Goal: Transaction & Acquisition: Purchase product/service

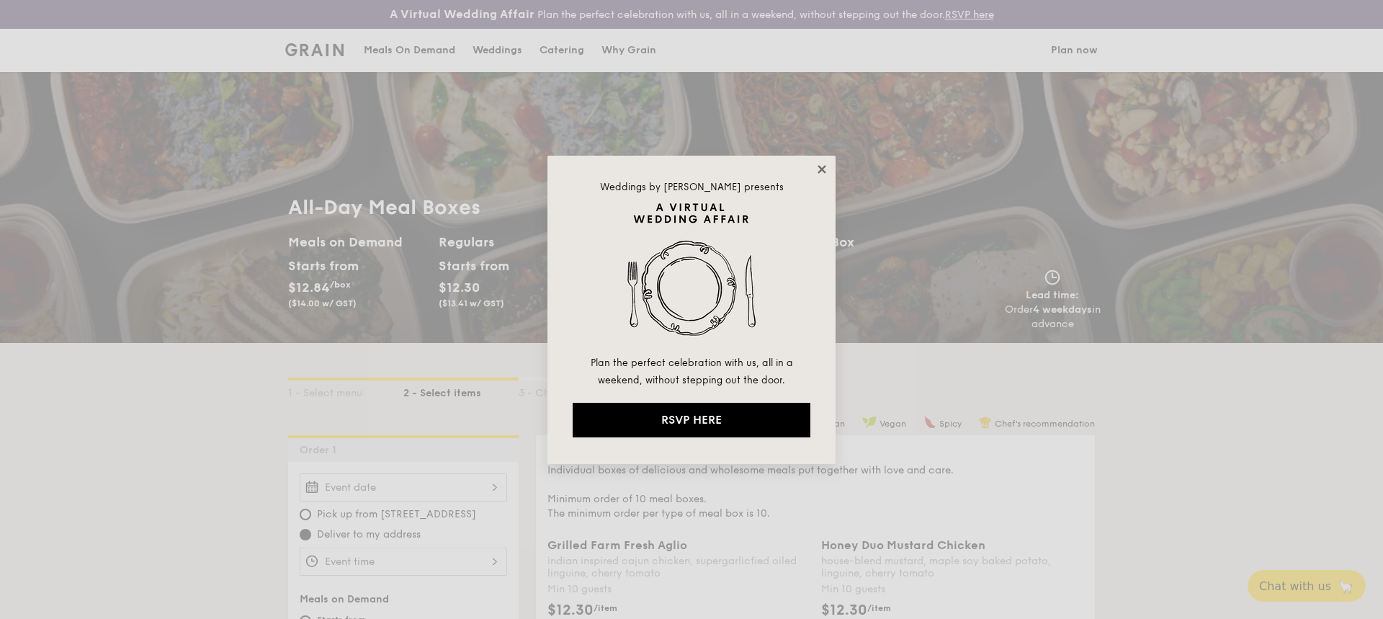
click at [823, 170] on icon at bounding box center [821, 169] width 8 height 8
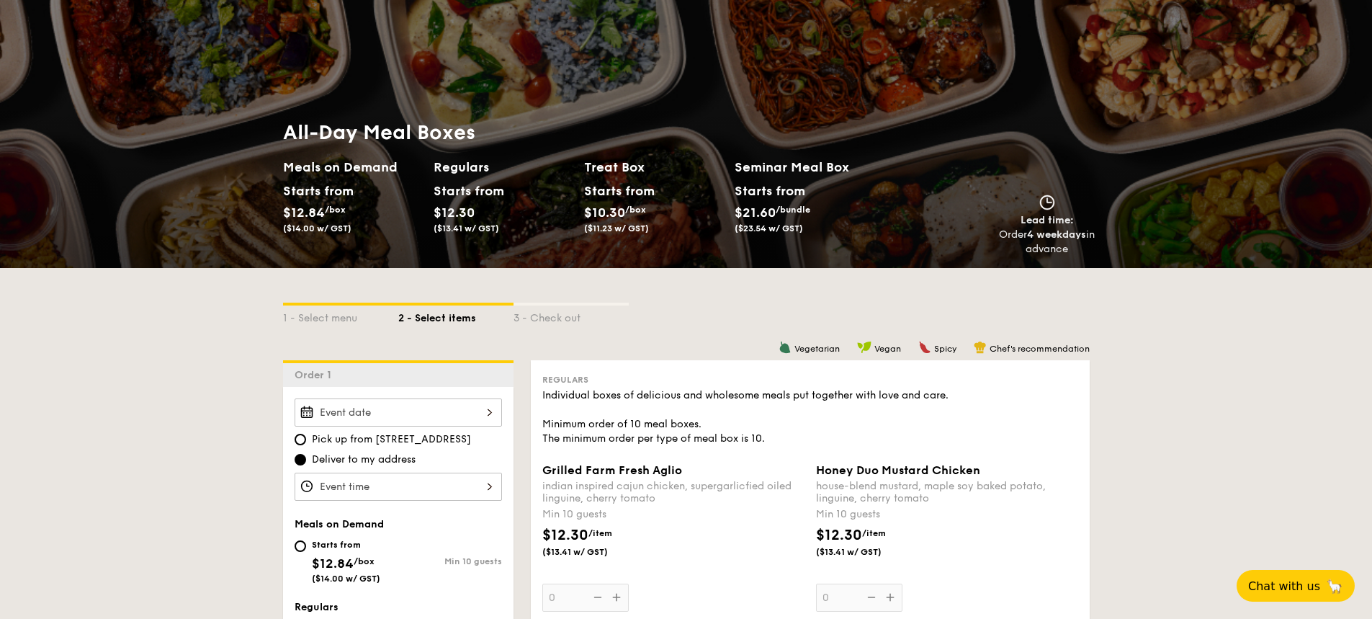
scroll to position [72, 0]
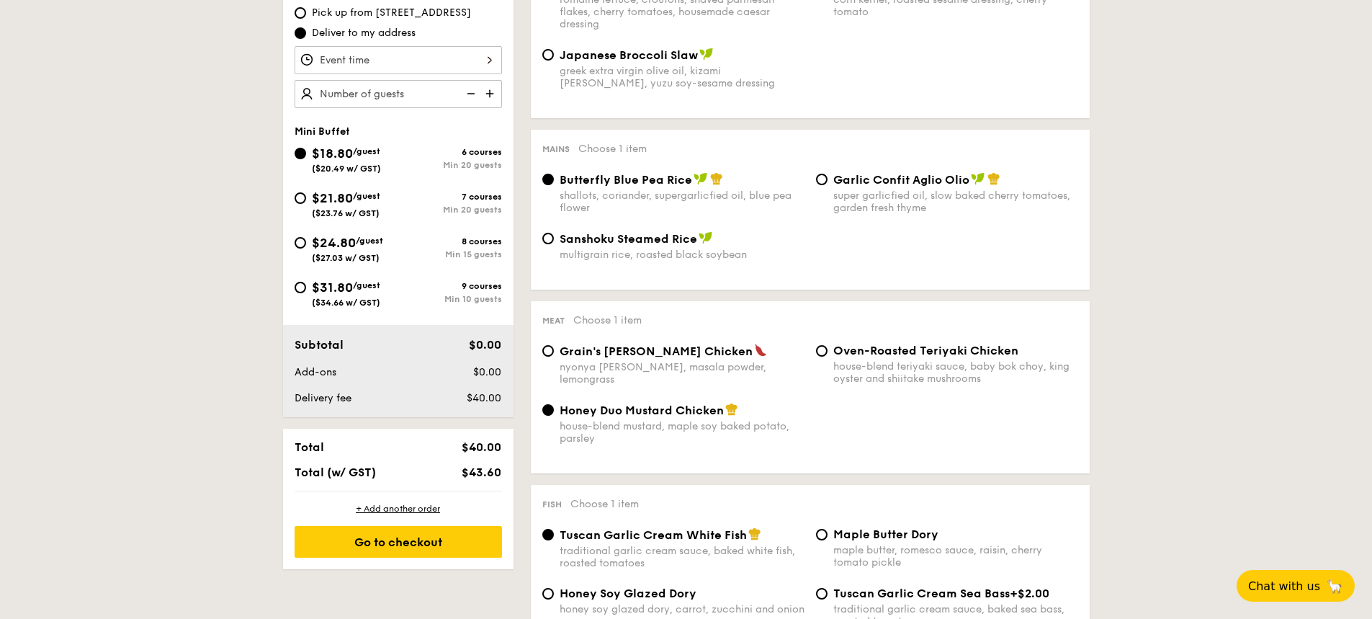
scroll to position [504, 0]
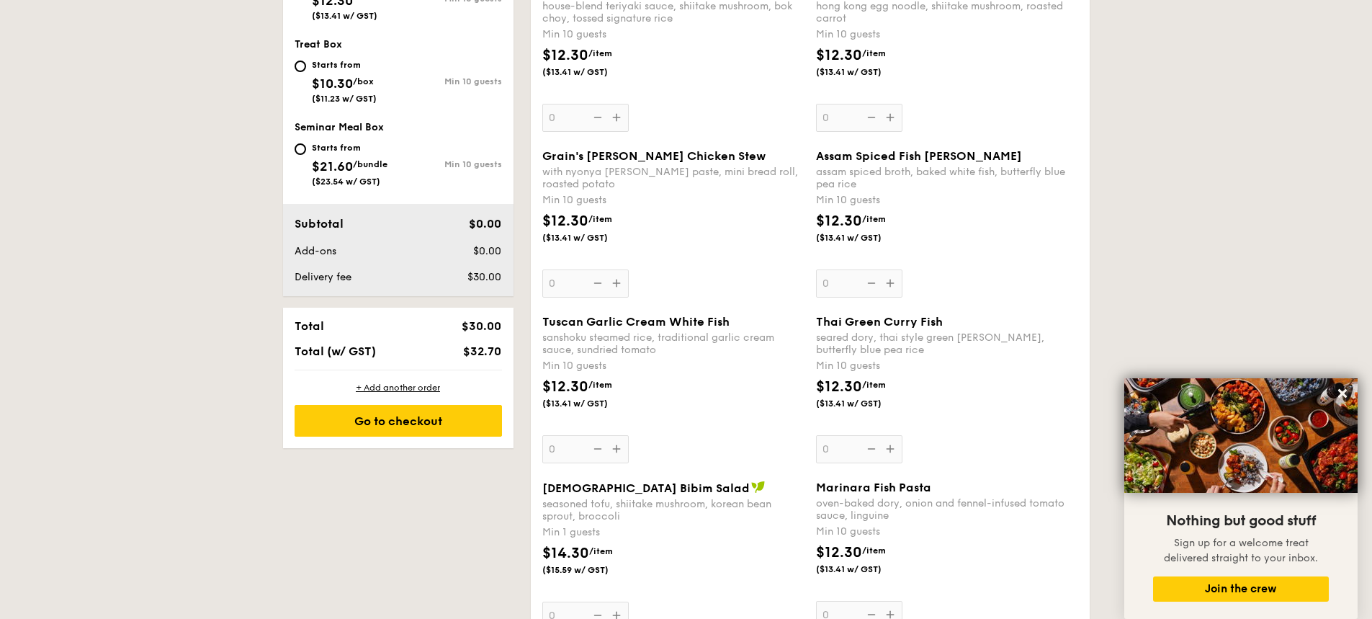
scroll to position [360, 0]
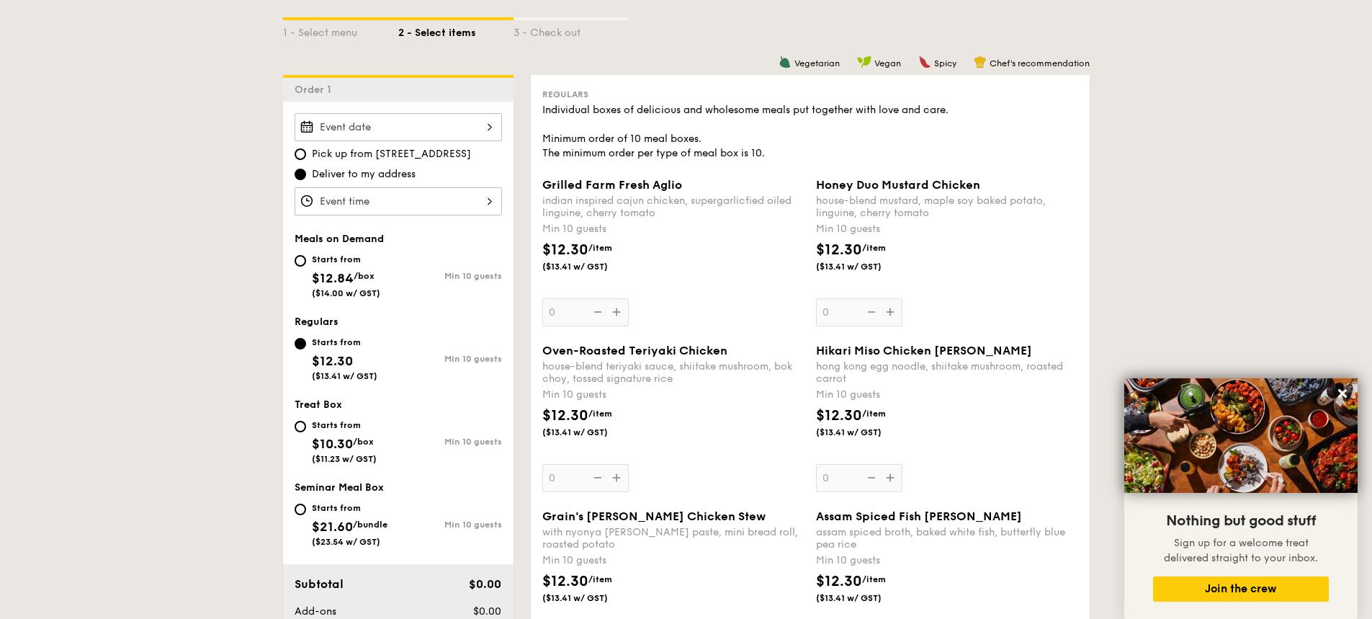
click at [447, 127] on div at bounding box center [398, 127] width 207 height 28
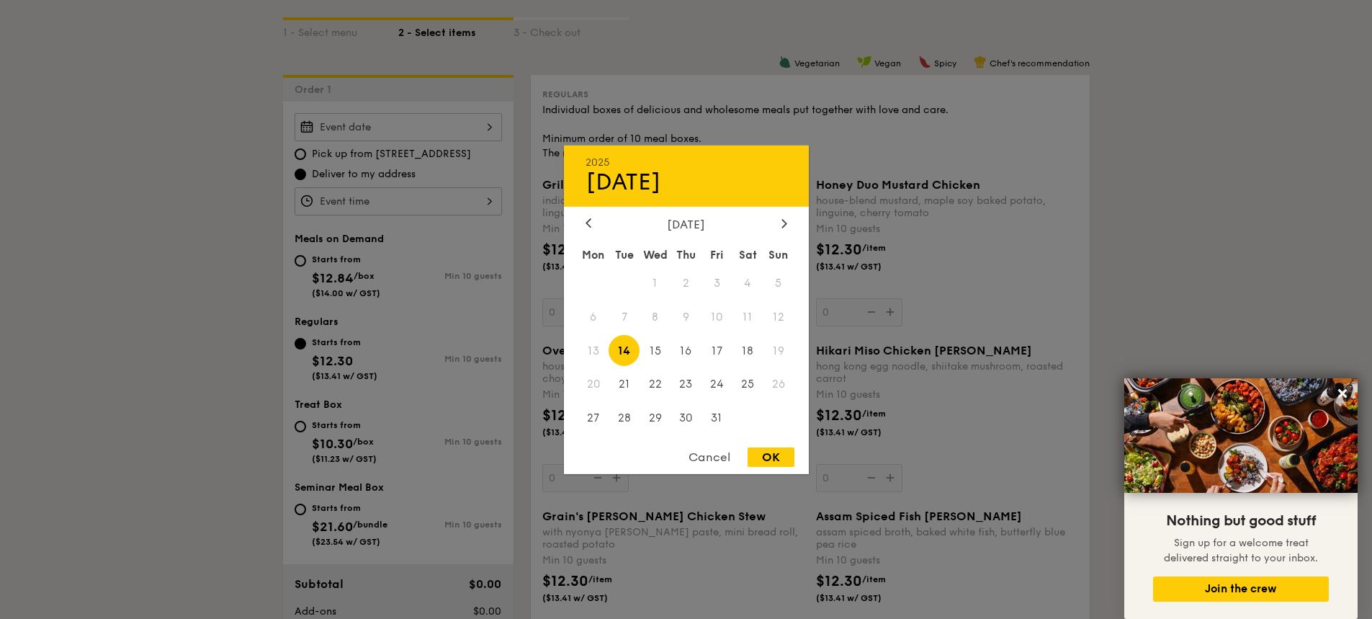
click at [624, 351] on span "14" at bounding box center [623, 350] width 31 height 31
click at [763, 457] on div "OK" at bounding box center [770, 456] width 47 height 19
type input "[DATE]"
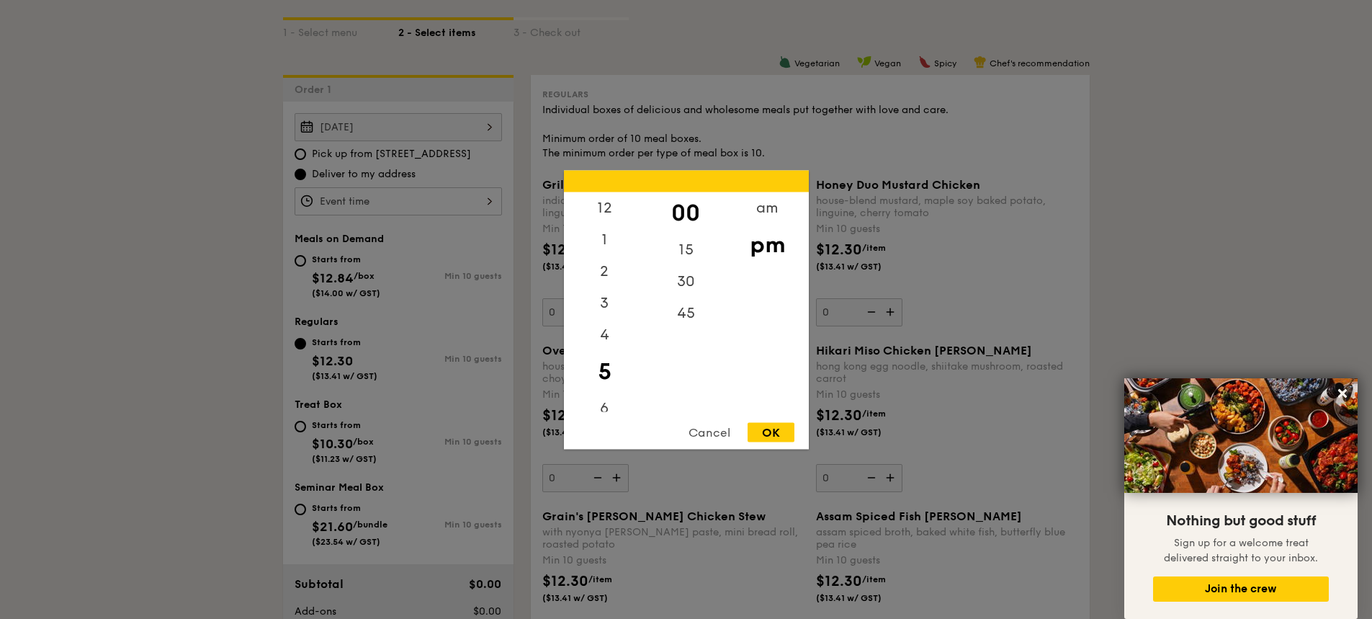
click at [363, 199] on div "12 1 2 3 4 5 6 7 8 9 10 11 00 15 30 45 am pm Cancel OK" at bounding box center [398, 201] width 207 height 28
click at [604, 240] on div "1" at bounding box center [604, 244] width 81 height 42
drag, startPoint x: 604, startPoint y: 240, endPoint x: 614, endPoint y: 206, distance: 35.3
click at [614, 206] on div "12 1 2 3 4 5 6 7 8 9 10 11" at bounding box center [604, 302] width 81 height 220
click at [690, 217] on div "00" at bounding box center [685, 213] width 81 height 42
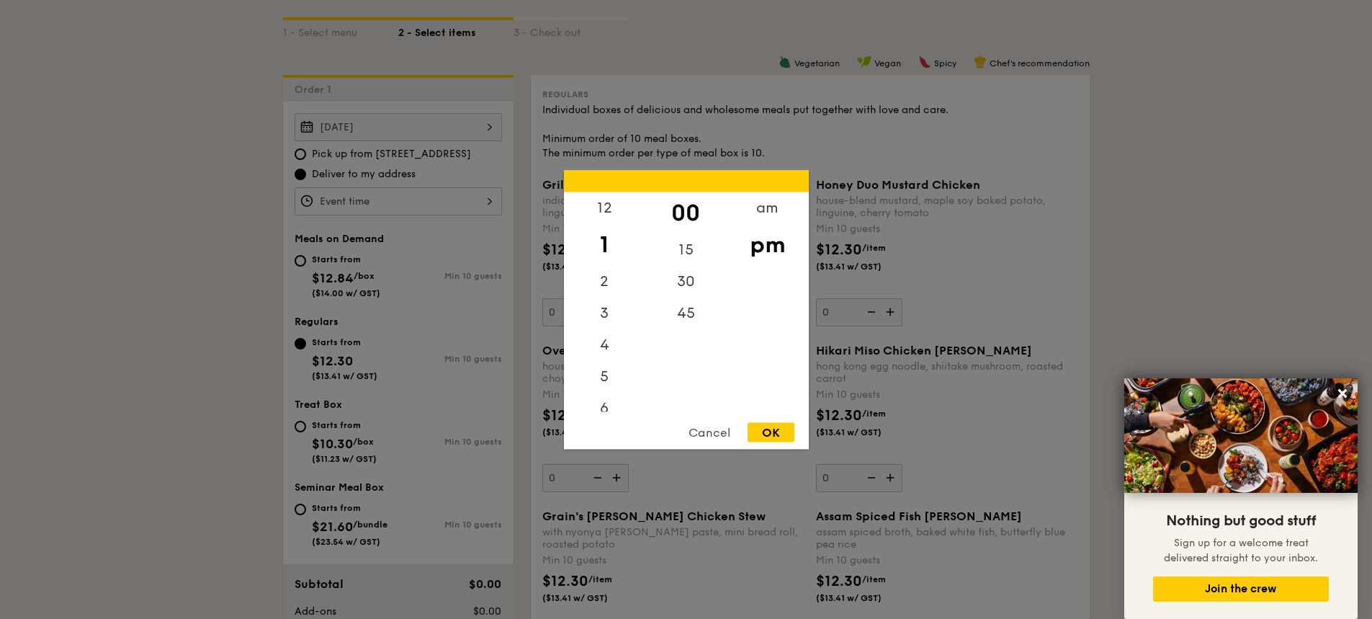
click at [768, 432] on div "OK" at bounding box center [770, 431] width 47 height 19
type input "1:00PM"
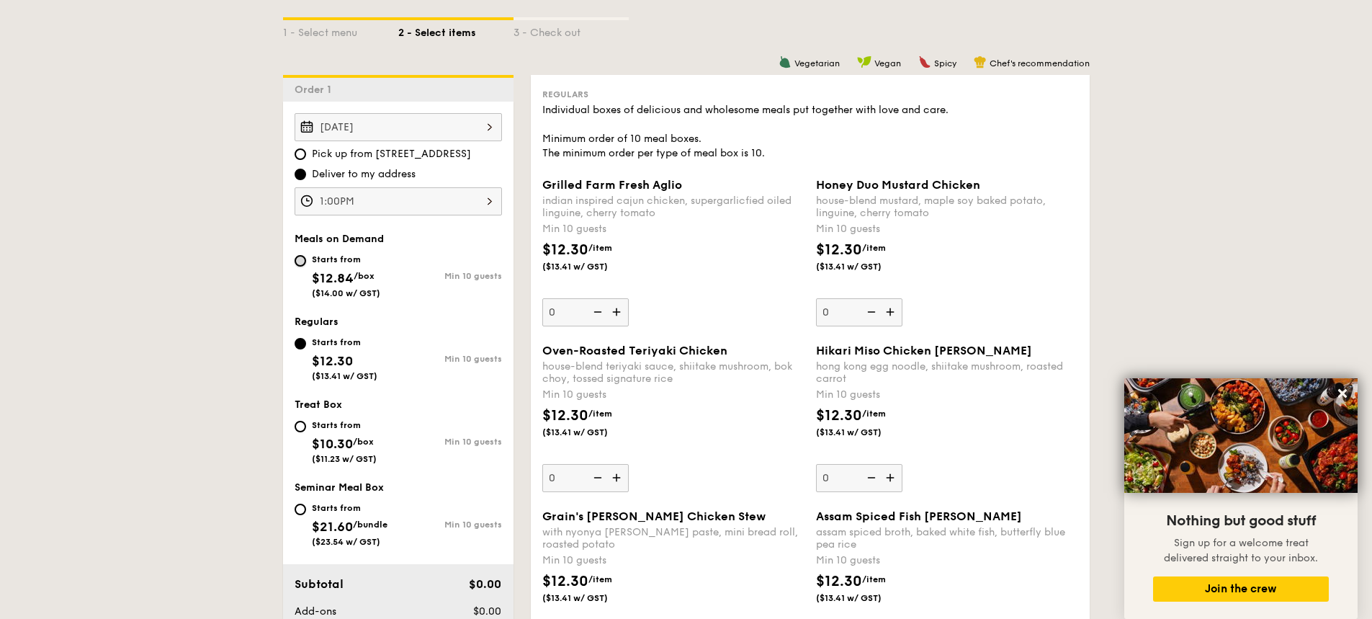
click at [299, 259] on input "Starts from $12.84 /box ($14.00 w/ GST) Min 10 guests" at bounding box center [301, 261] width 12 height 12
radio input "true"
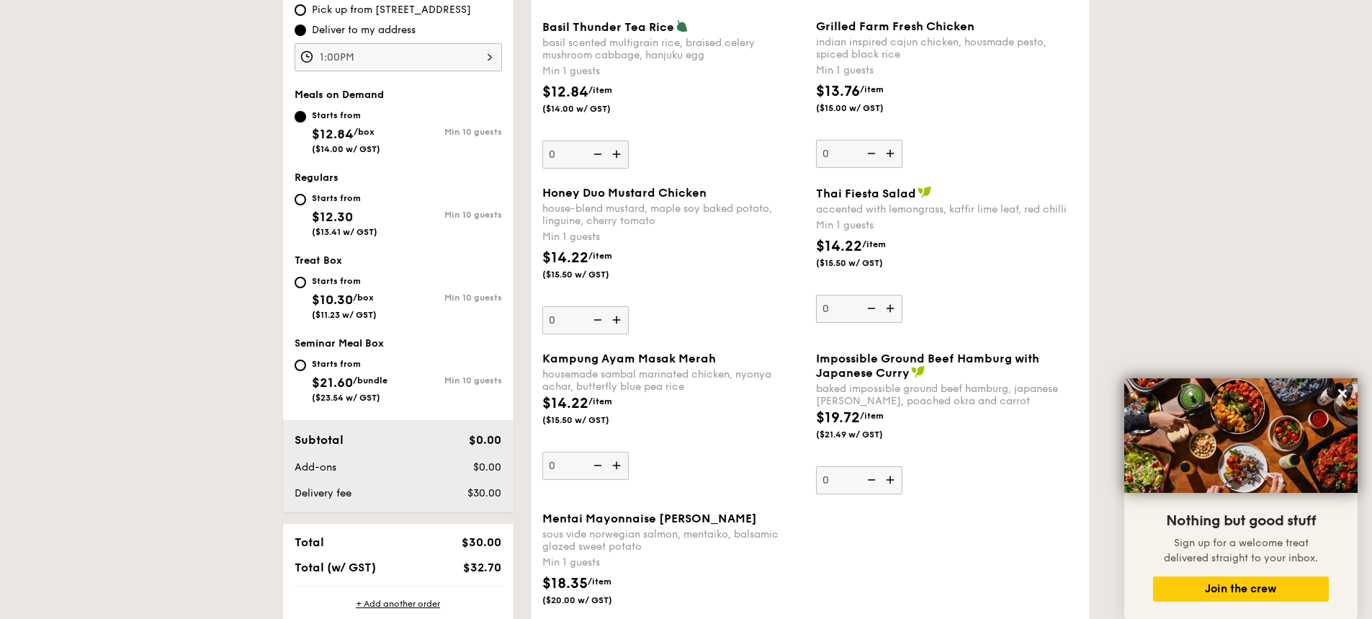
scroll to position [576, 0]
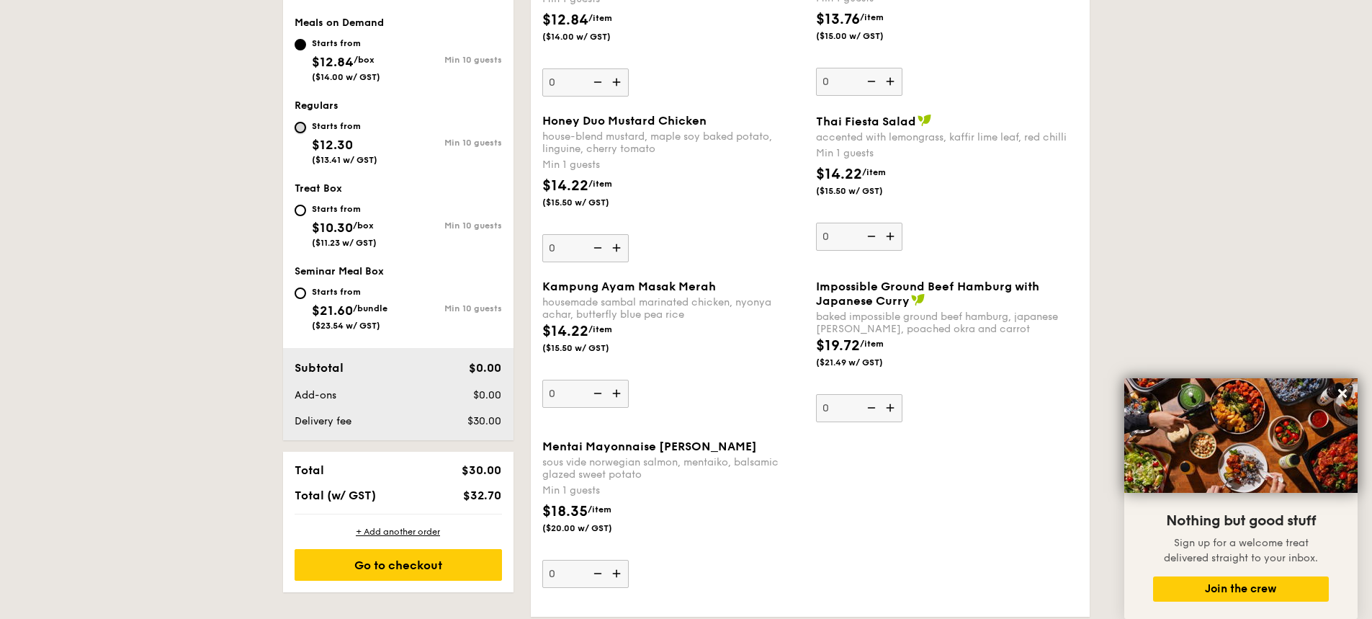
click at [297, 130] on input "Starts from $12.30 ($13.41 w/ GST) Min 10 guests" at bounding box center [301, 128] width 12 height 12
radio input "true"
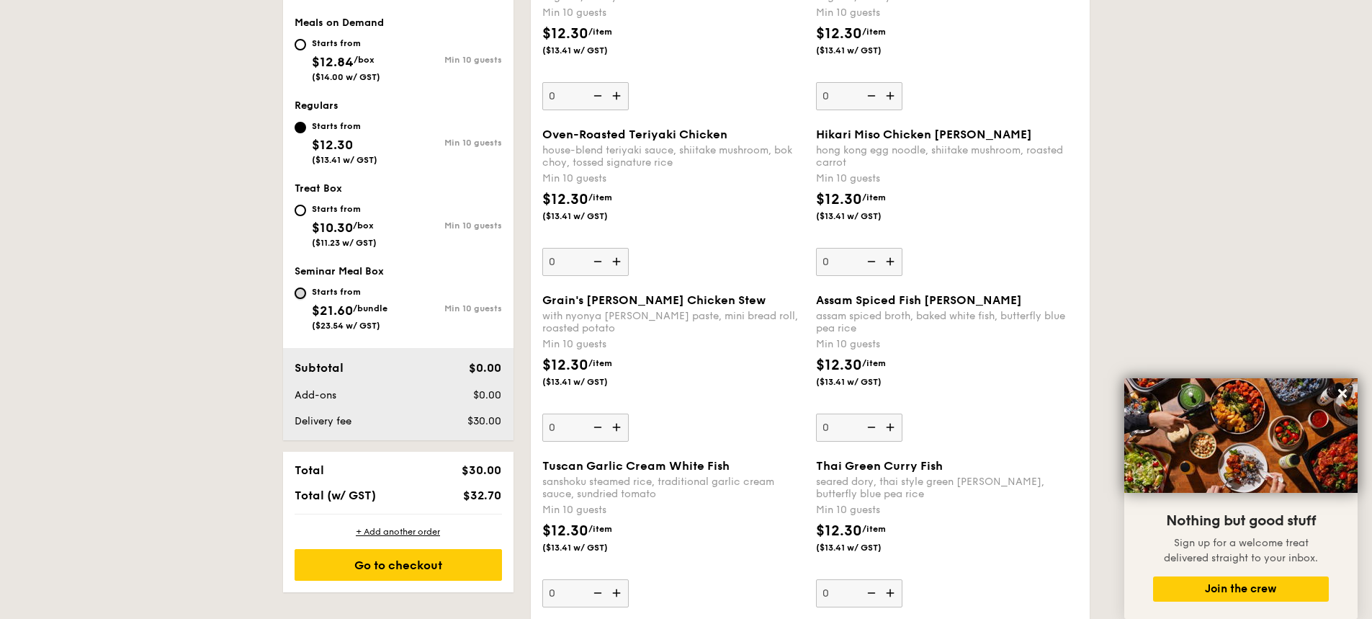
click at [302, 295] on input "Starts from $21.60 /bundle ($23.54 w/ GST) Min 10 guests" at bounding box center [301, 293] width 12 height 12
radio input "true"
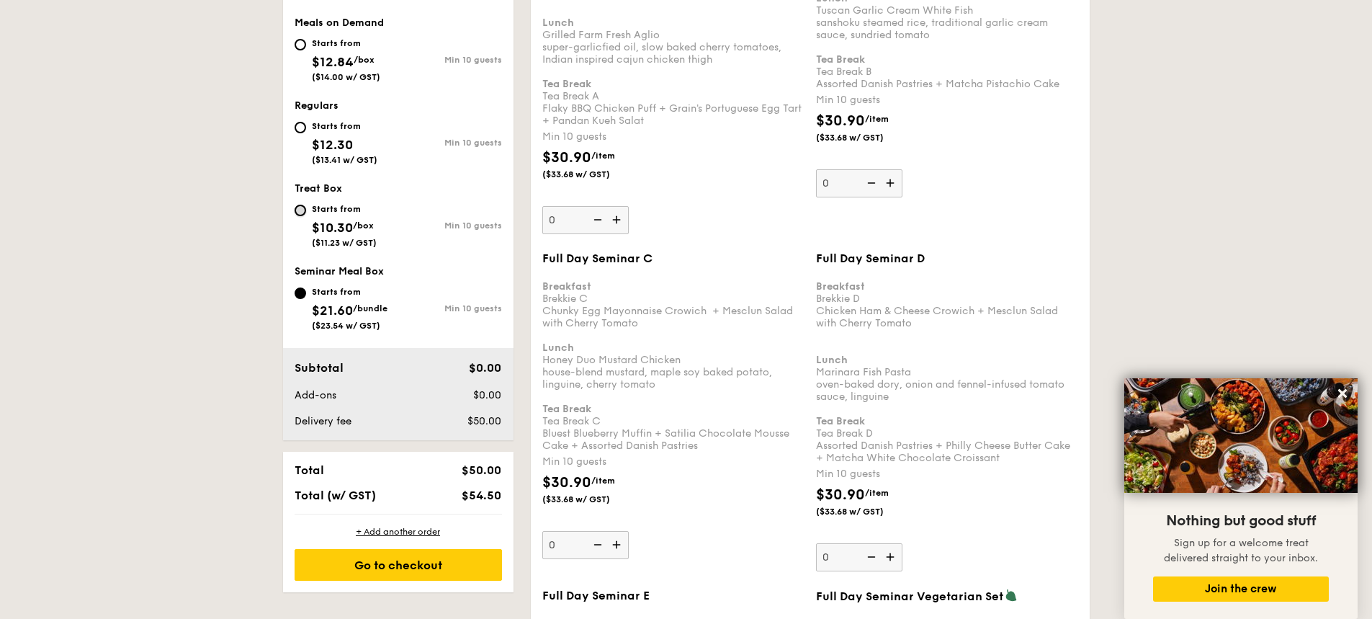
click at [297, 210] on input "Starts from $10.30 /box ($11.23 w/ GST) Min 10 guests" at bounding box center [301, 210] width 12 height 12
radio input "true"
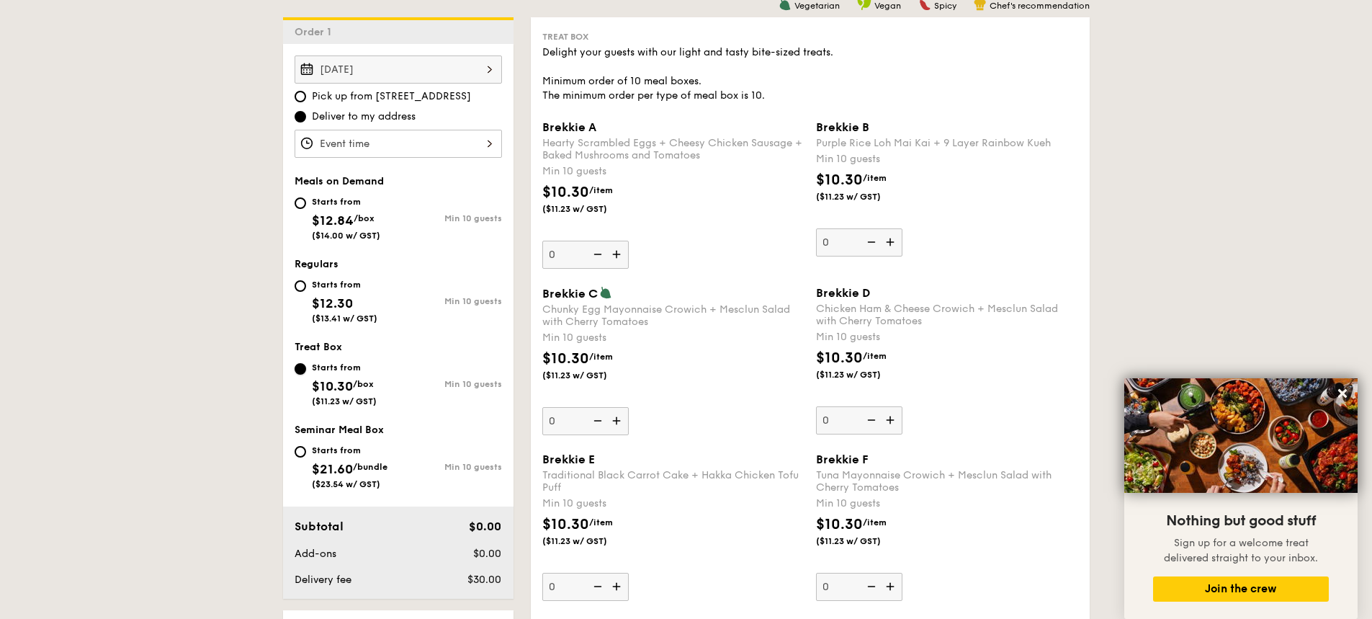
scroll to position [360, 0]
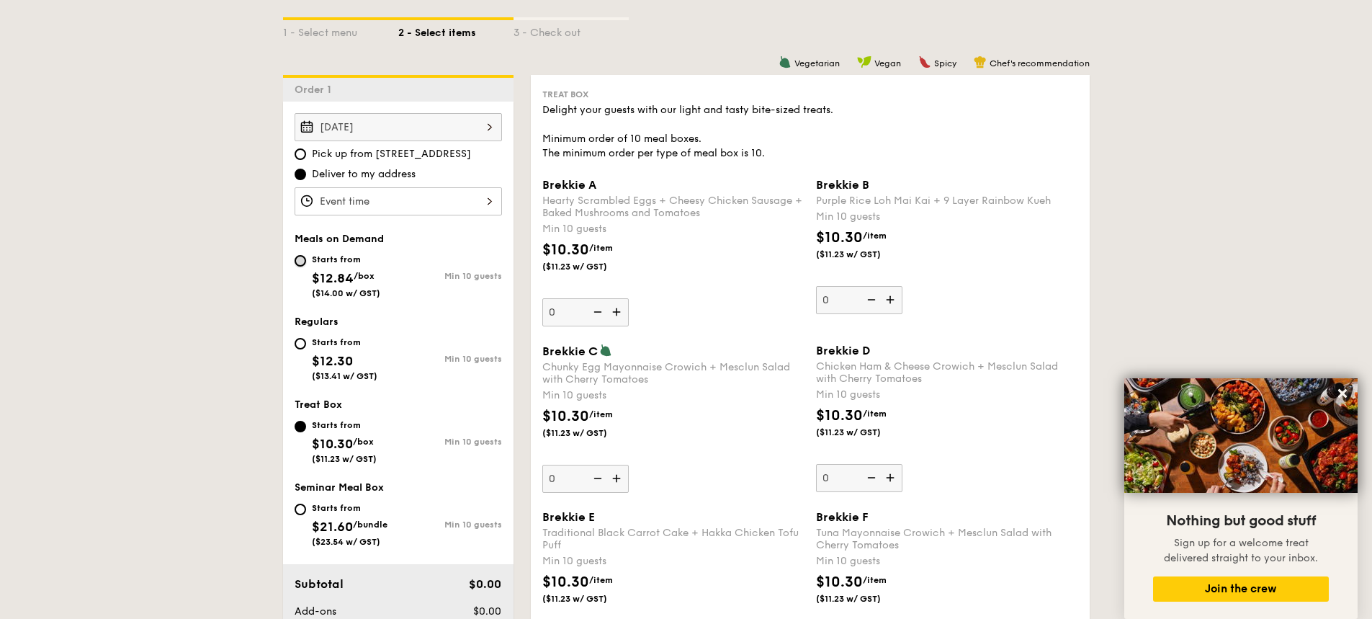
click at [305, 260] on input "Starts from $12.84 /box ($14.00 w/ GST) Min 10 guests" at bounding box center [301, 261] width 12 height 12
radio input "true"
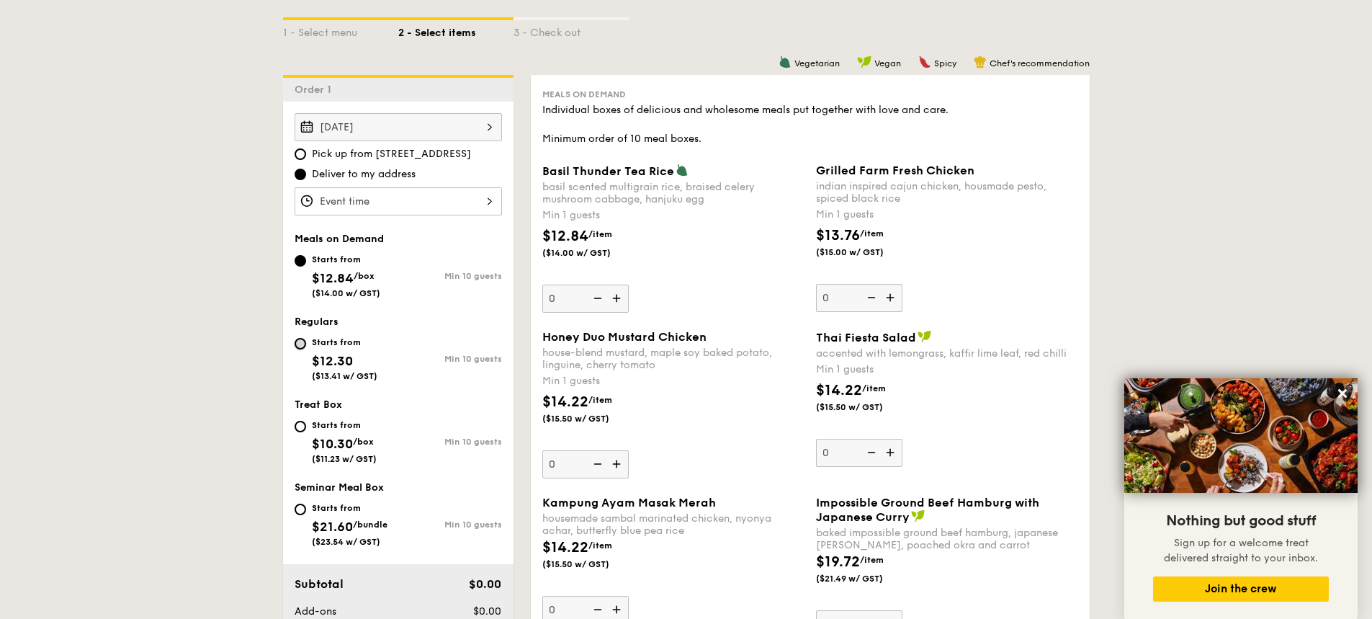
click at [297, 347] on input "Starts from $12.30 ($13.41 w/ GST) Min 10 guests" at bounding box center [301, 344] width 12 height 12
radio input "true"
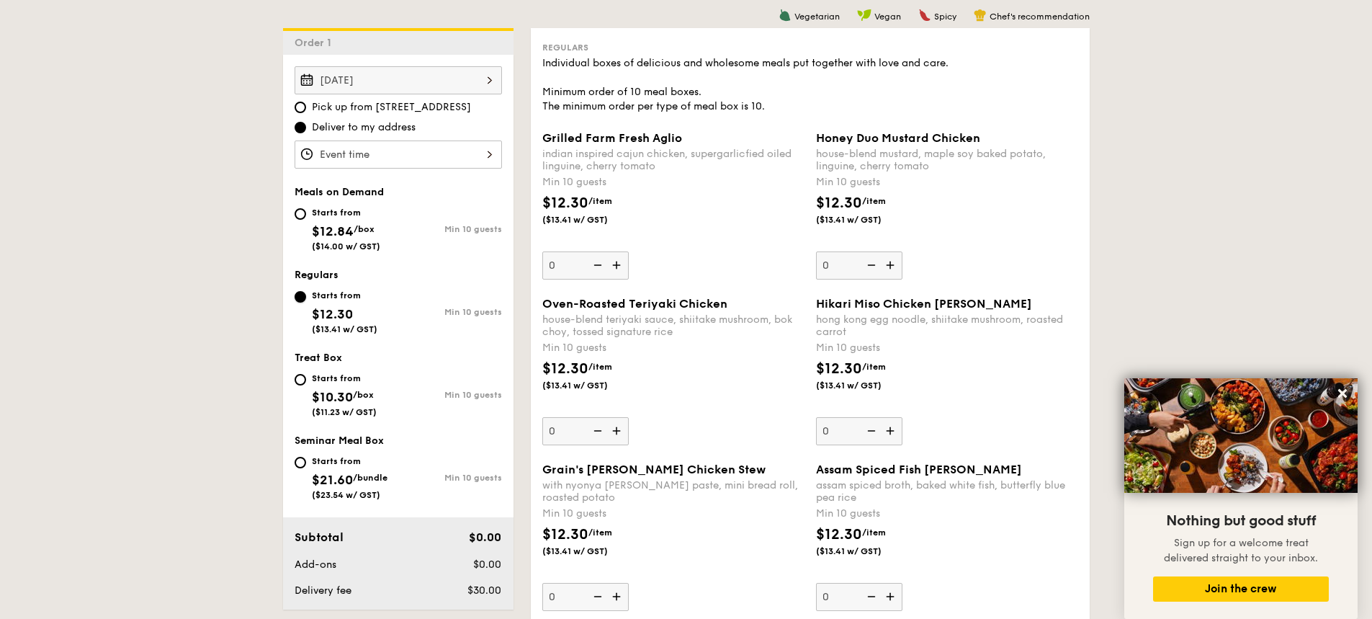
scroll to position [432, 0]
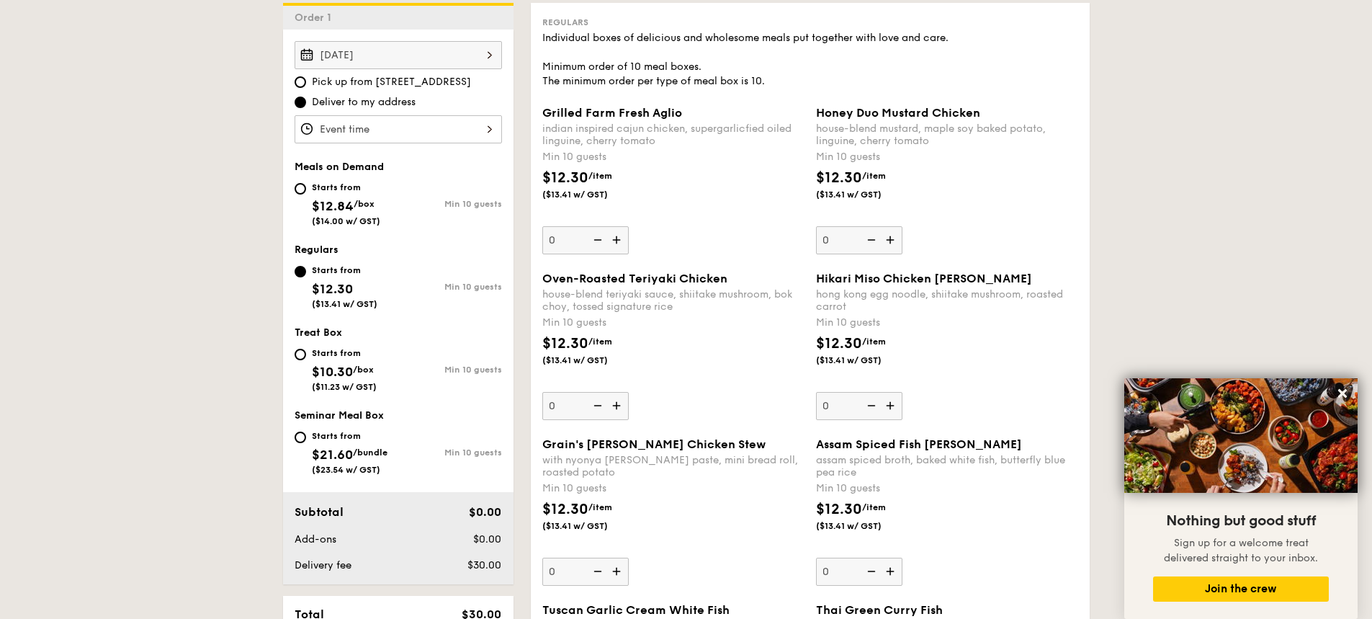
click at [292, 184] on div "Starts from $12.84 /box ($14.00 w/ GST) Min 10 guests" at bounding box center [398, 207] width 219 height 56
click at [302, 190] on input "Starts from $12.84 /box ($14.00 w/ GST) Min 10 guests" at bounding box center [301, 189] width 12 height 12
radio input "true"
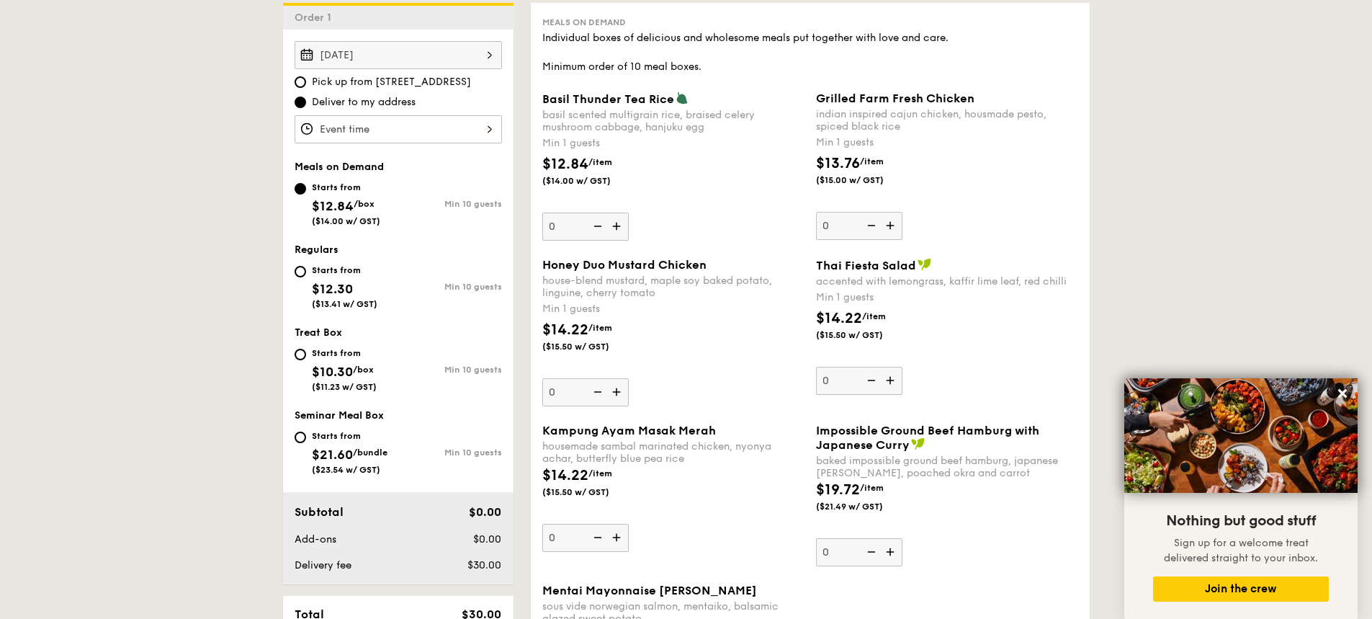
click at [855, 258] on div "Thai Fiesta Salad" at bounding box center [947, 265] width 262 height 14
click at [855, 367] on input "0" at bounding box center [859, 381] width 86 height 28
click at [850, 268] on span "Thai Fiesta Salad" at bounding box center [866, 266] width 100 height 14
click at [850, 367] on input "0" at bounding box center [859, 381] width 86 height 28
click at [745, 305] on div "Min 1 guests" at bounding box center [673, 309] width 262 height 14
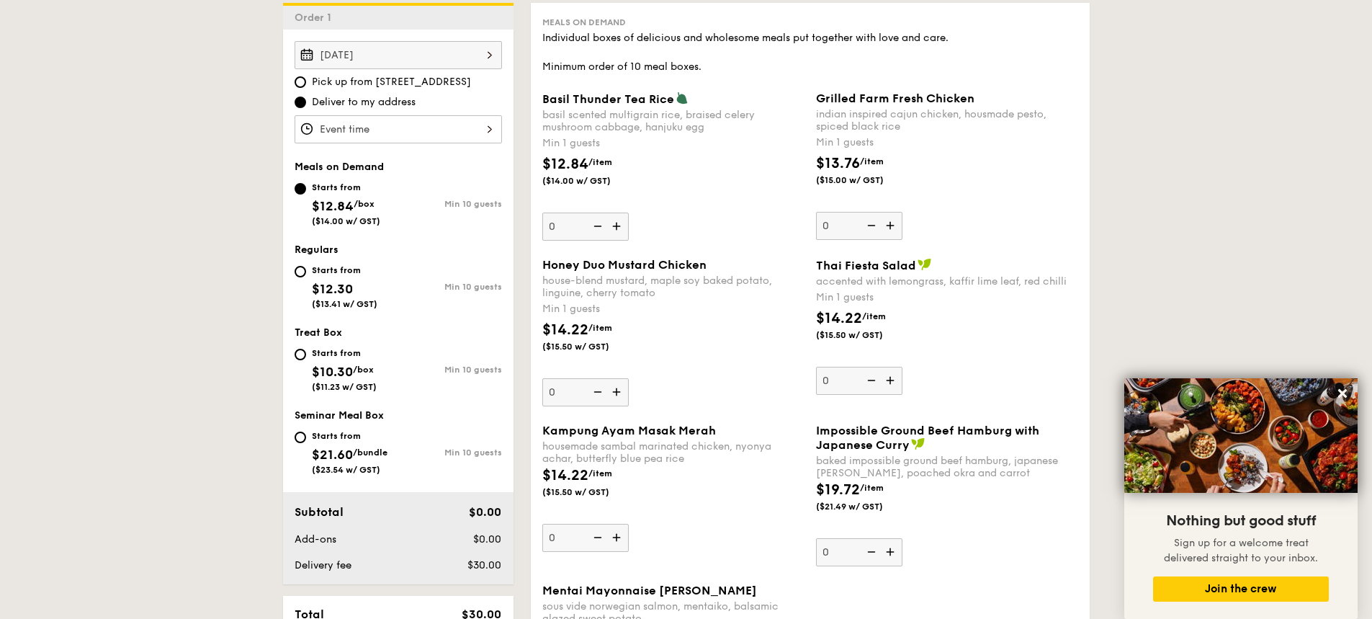
click at [629, 378] on input "0" at bounding box center [585, 392] width 86 height 28
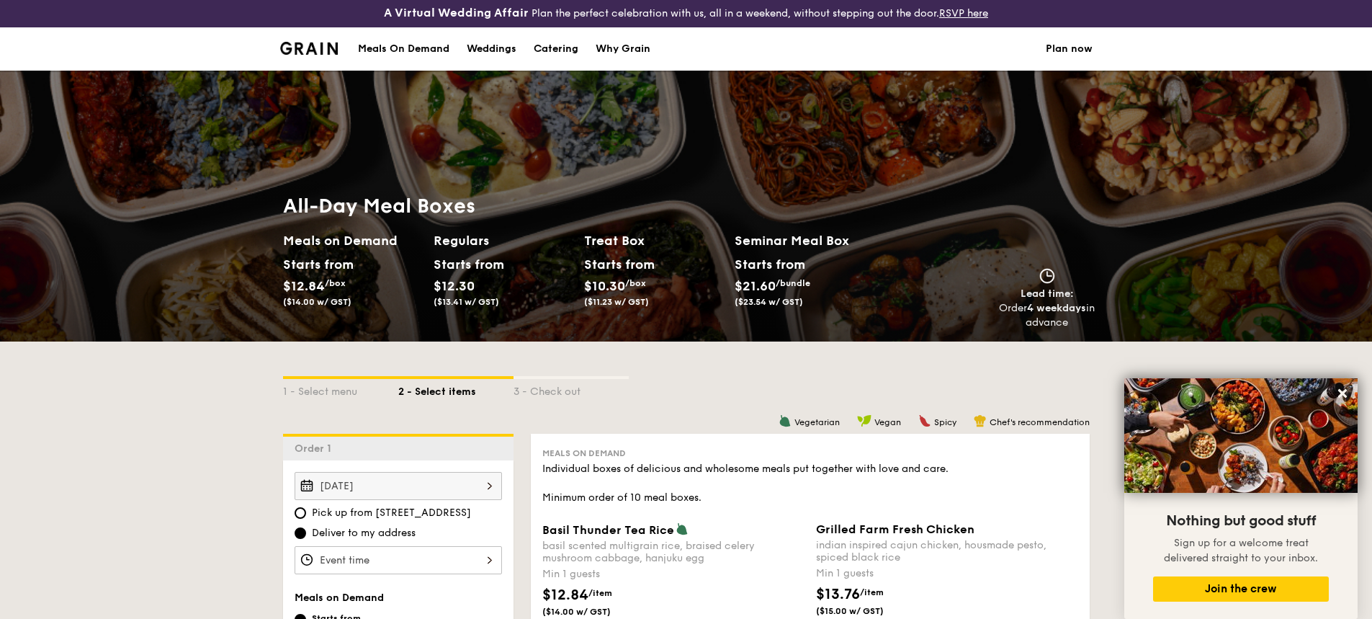
scroll to position [0, 0]
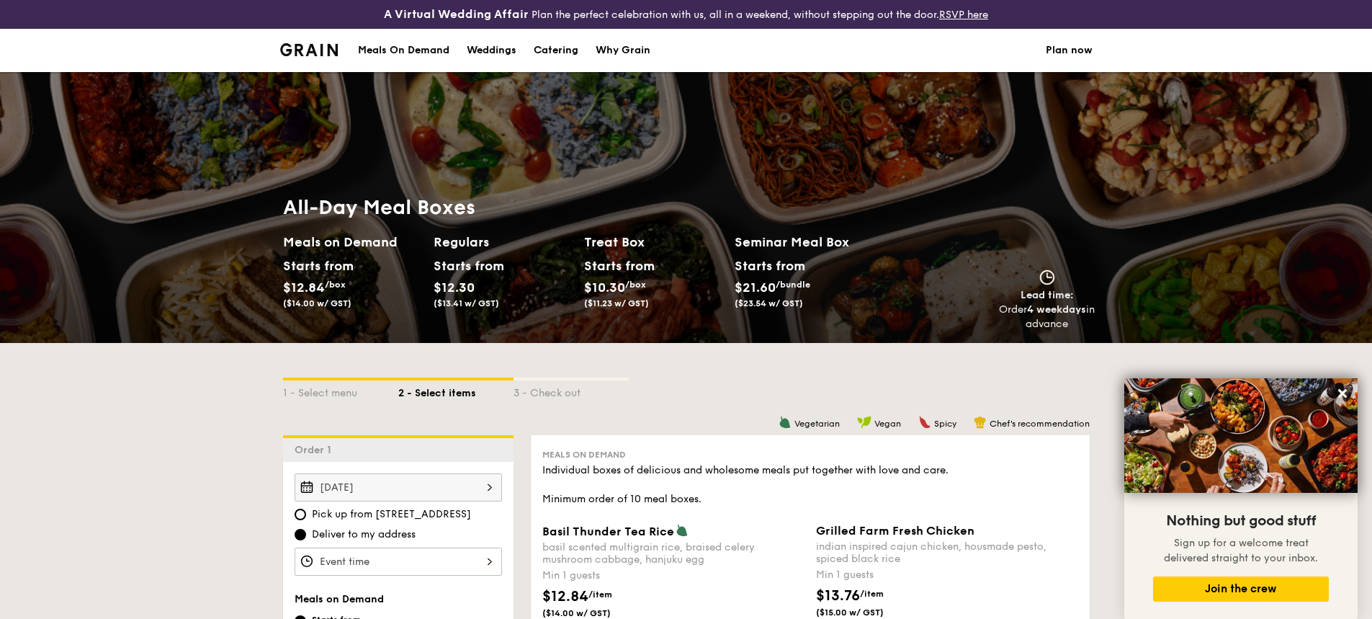
click at [385, 49] on div "Meals On Demand" at bounding box center [403, 50] width 91 height 43
click at [302, 52] on img at bounding box center [309, 49] width 58 height 13
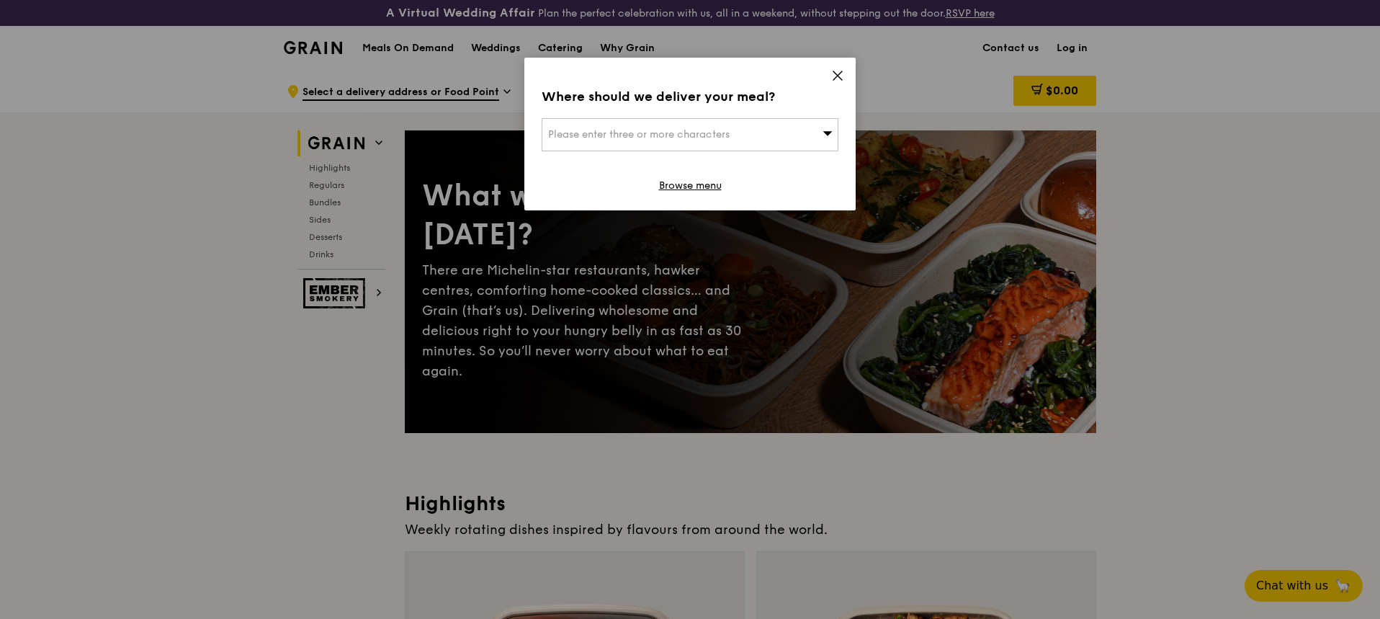
click at [817, 130] on div "Please enter three or more characters" at bounding box center [689, 134] width 297 height 33
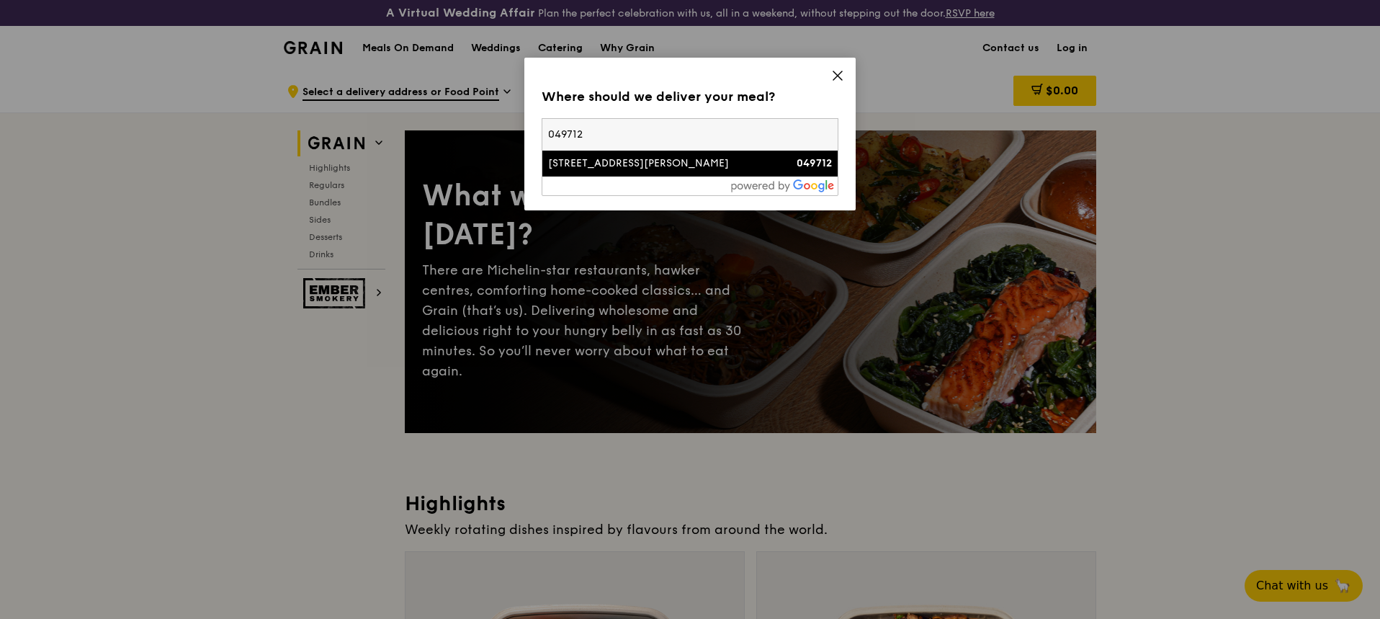
type input "049712"
click at [775, 171] on li "30 Cecil Street 049712" at bounding box center [689, 163] width 295 height 26
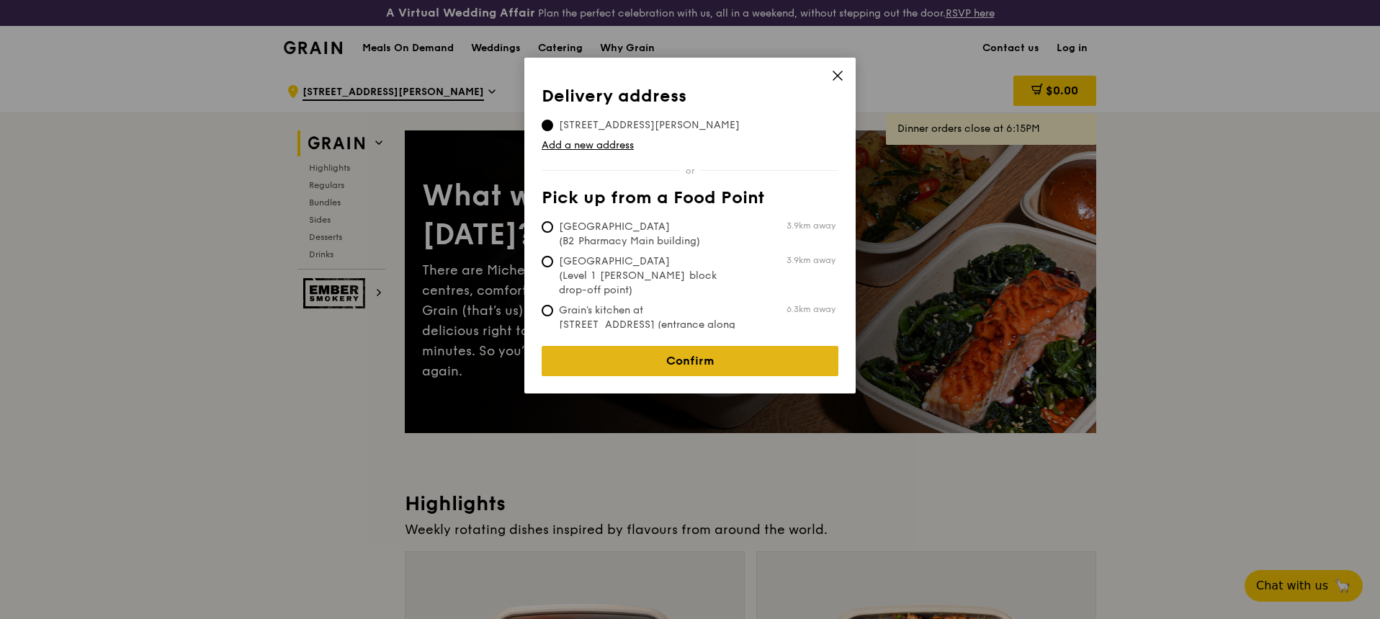
click at [680, 351] on link "Confirm" at bounding box center [689, 361] width 297 height 30
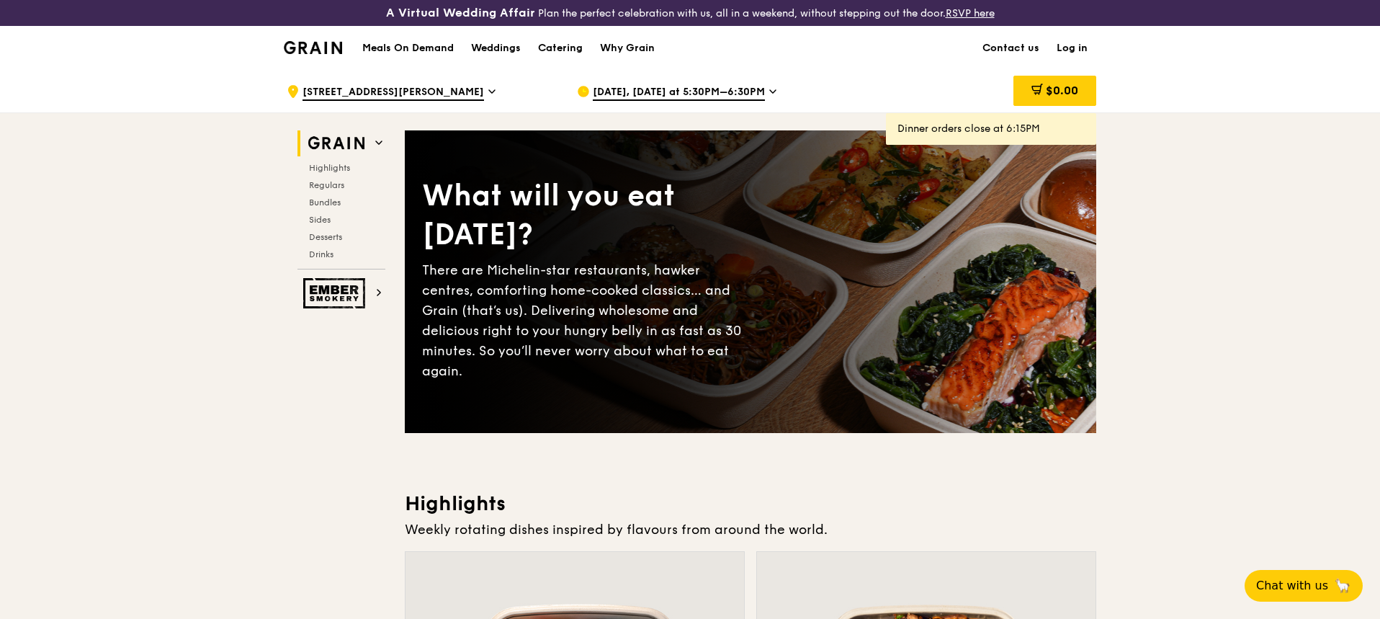
click at [670, 86] on span "Oct 8, Today at 5:30PM–6:30PM" at bounding box center [679, 93] width 172 height 16
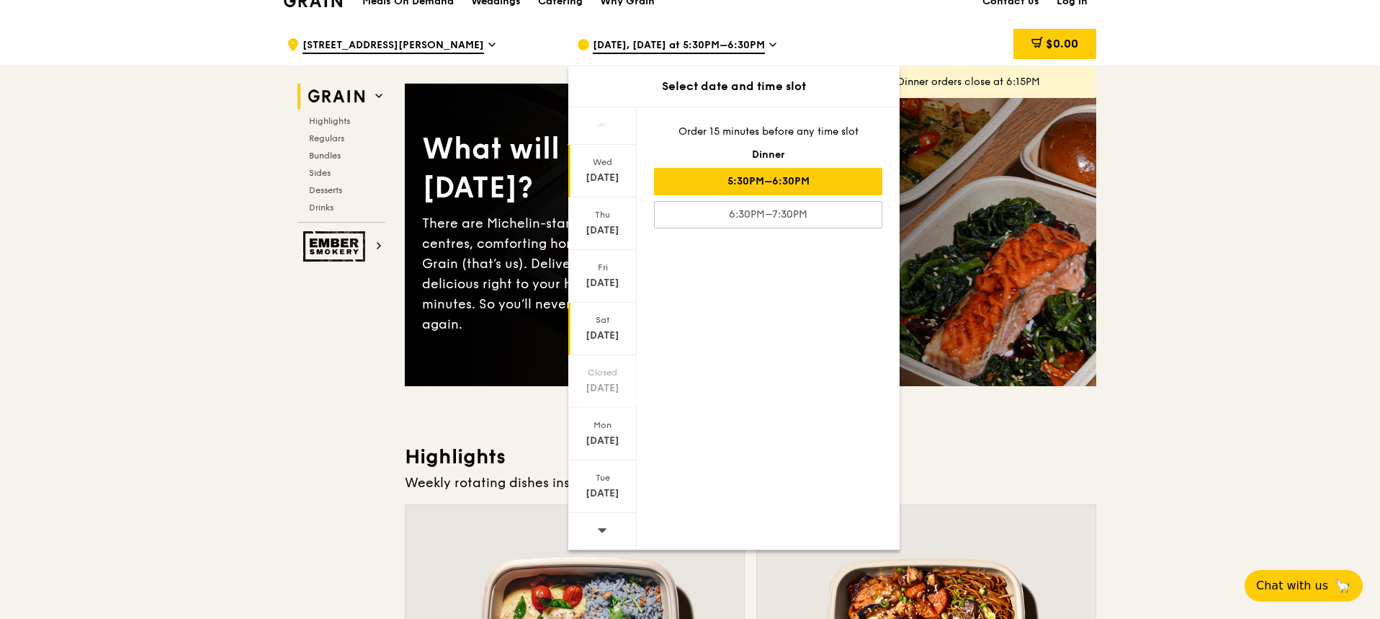
scroll to position [72, 0]
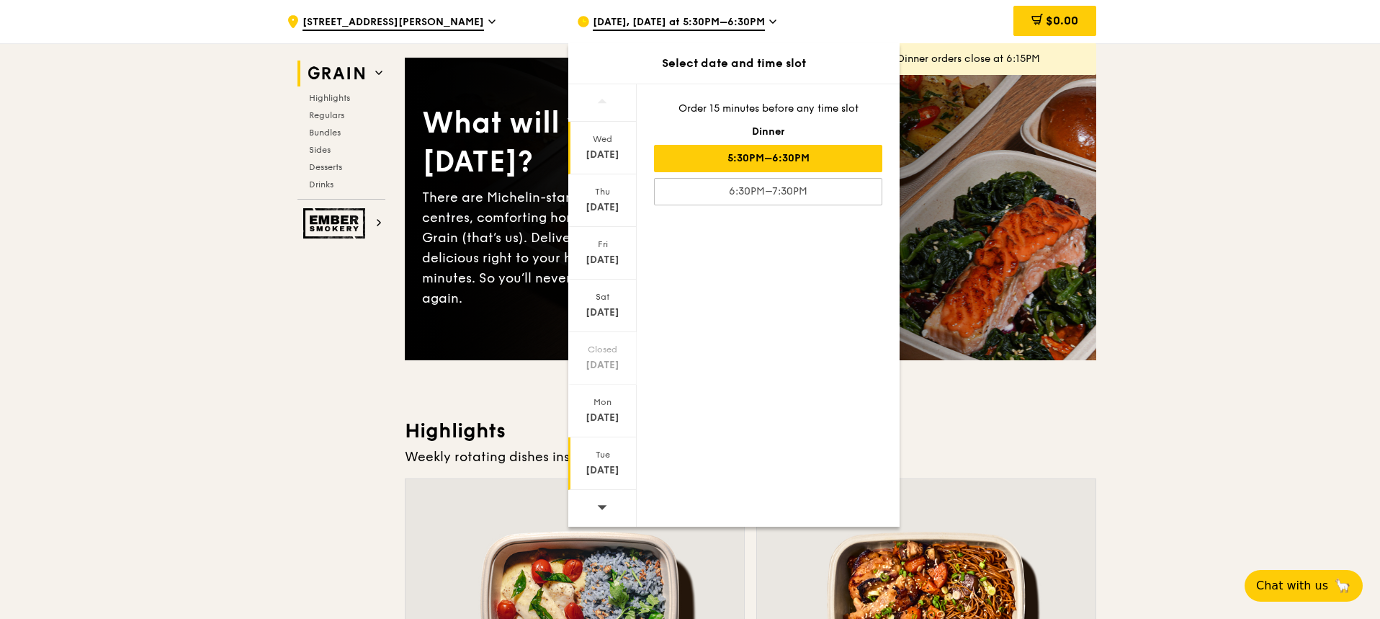
click at [598, 471] on div "Oct 14" at bounding box center [602, 470] width 64 height 14
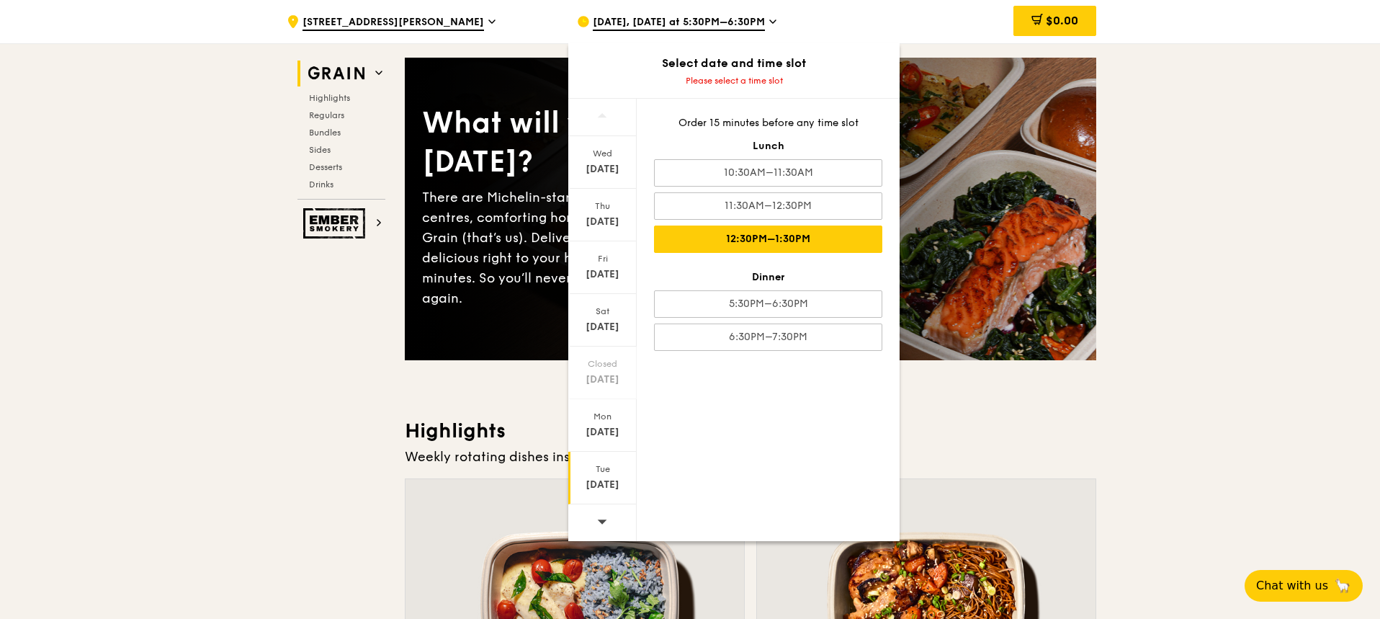
click at [719, 248] on div "12:30PM–1:30PM" at bounding box center [768, 238] width 228 height 27
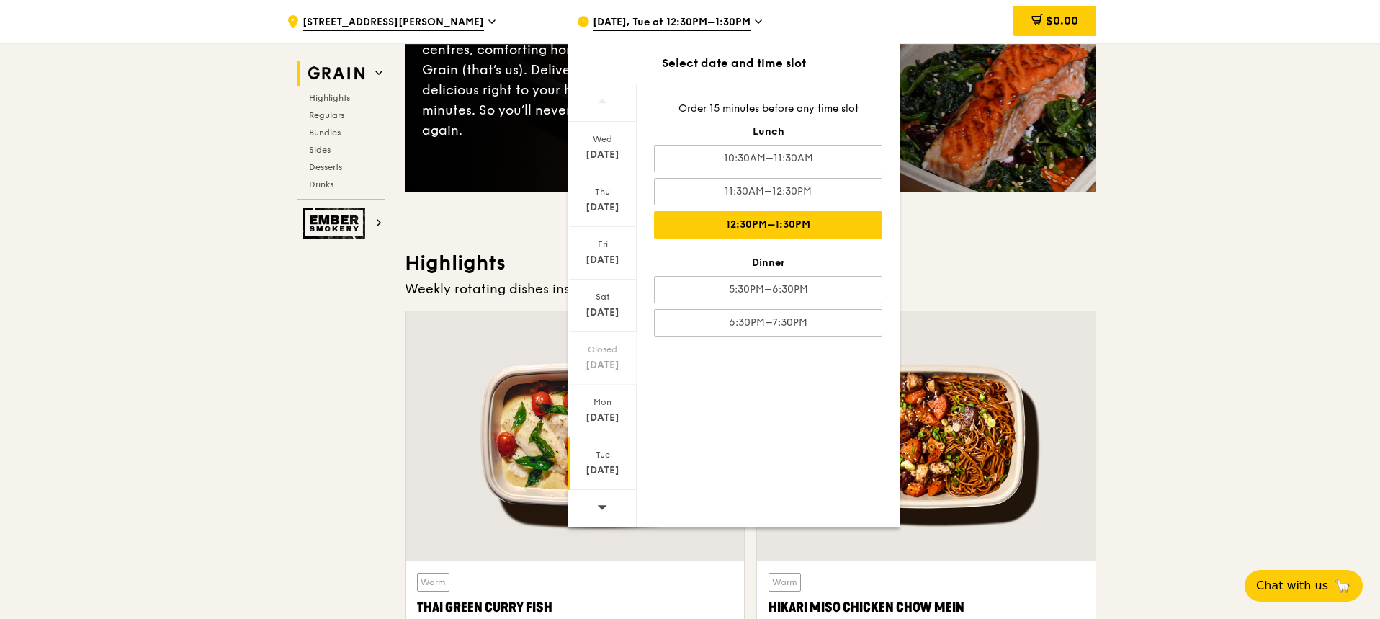
scroll to position [288, 0]
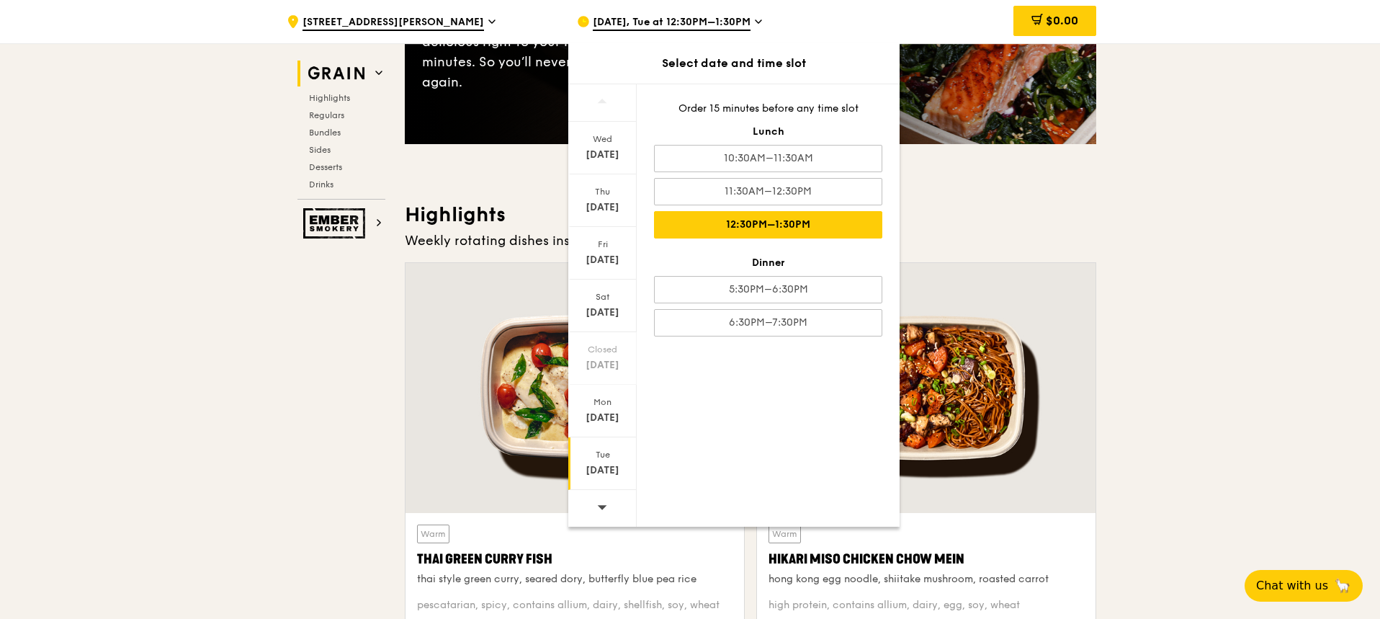
click at [719, 229] on div "12:30PM–1:30PM" at bounding box center [768, 224] width 228 height 27
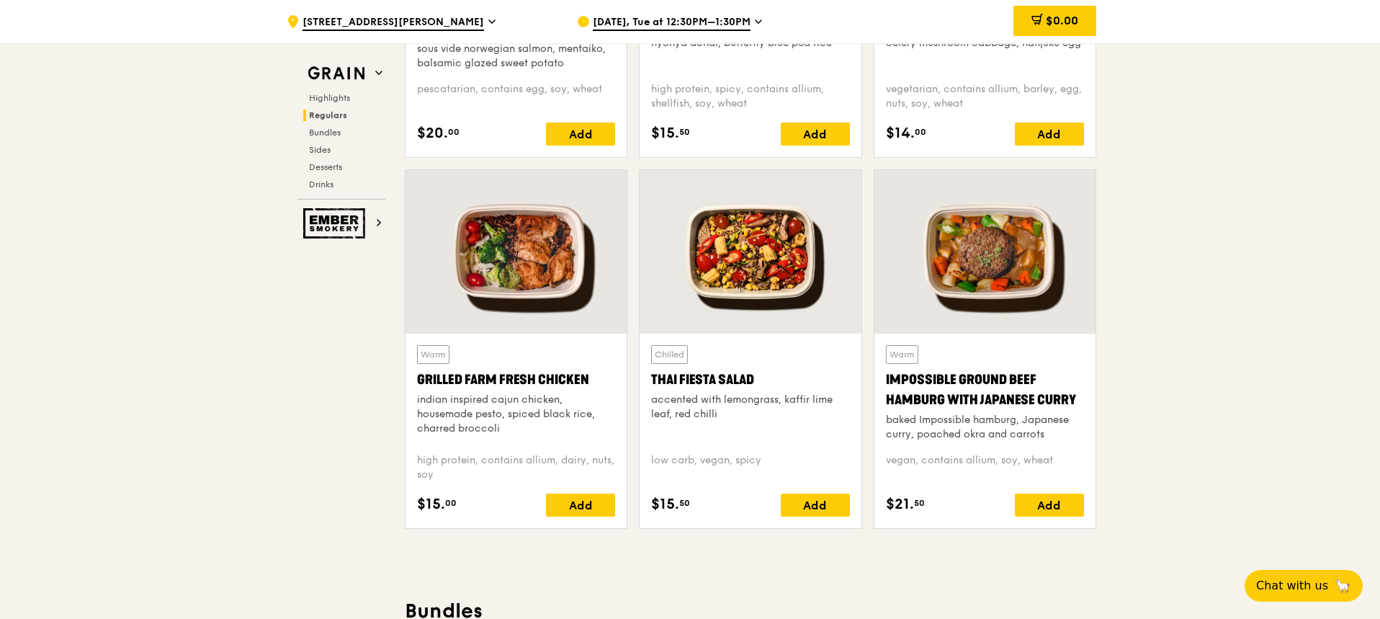
scroll to position [1512, 0]
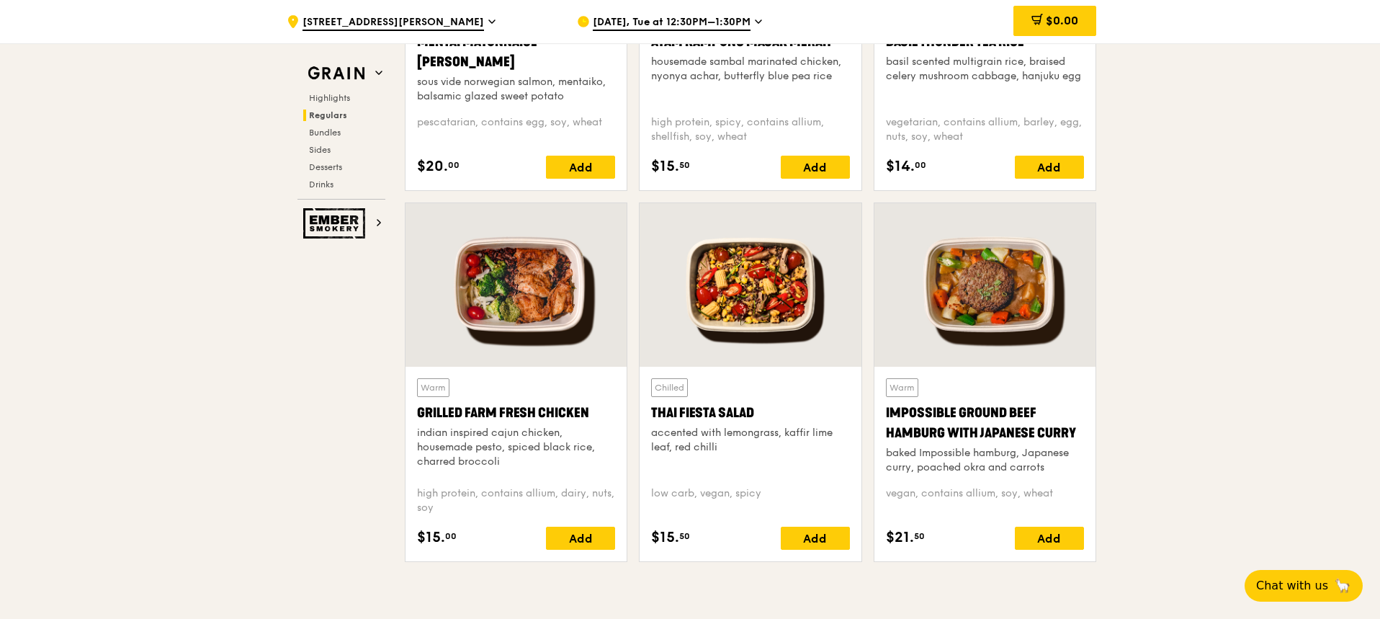
click at [739, 304] on div at bounding box center [749, 284] width 221 height 163
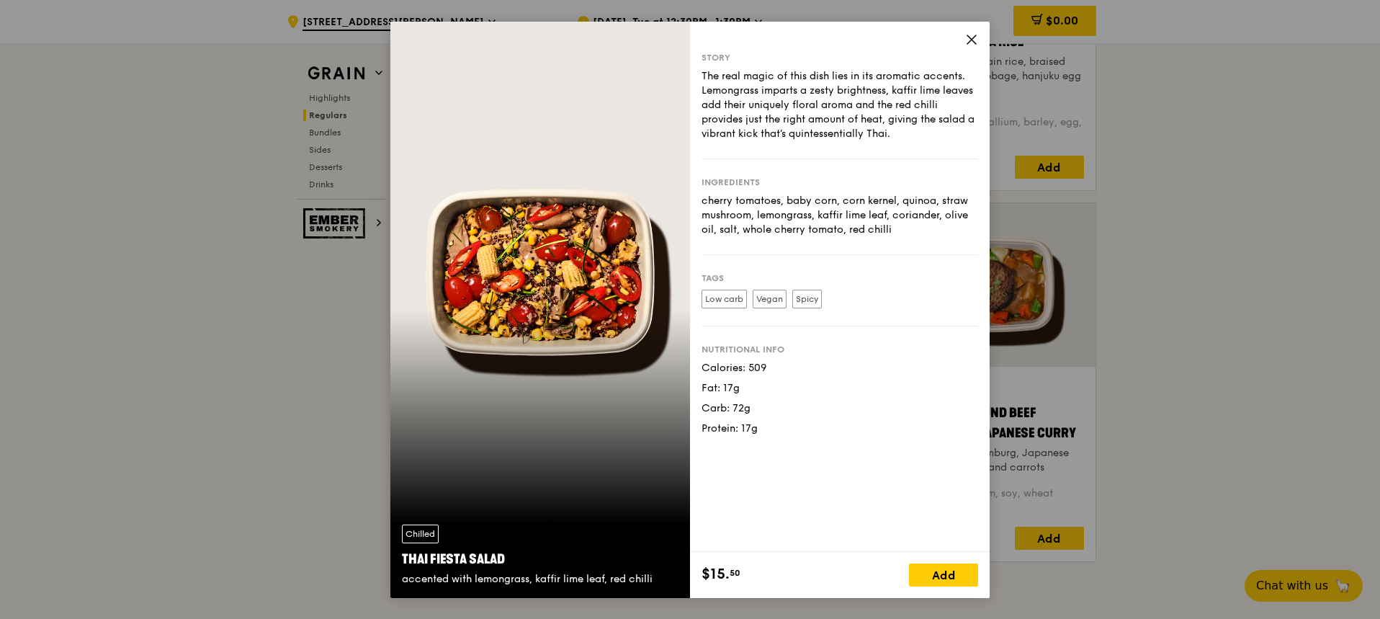
click at [970, 36] on icon at bounding box center [971, 39] width 13 height 13
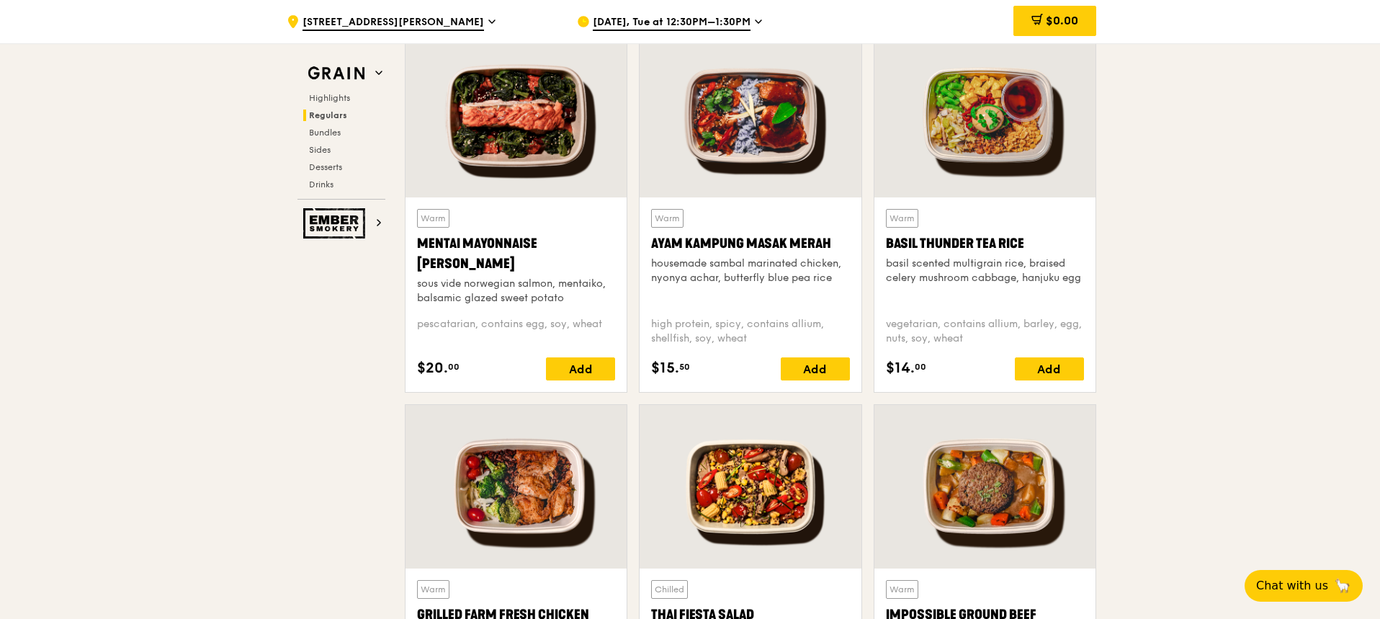
scroll to position [1296, 0]
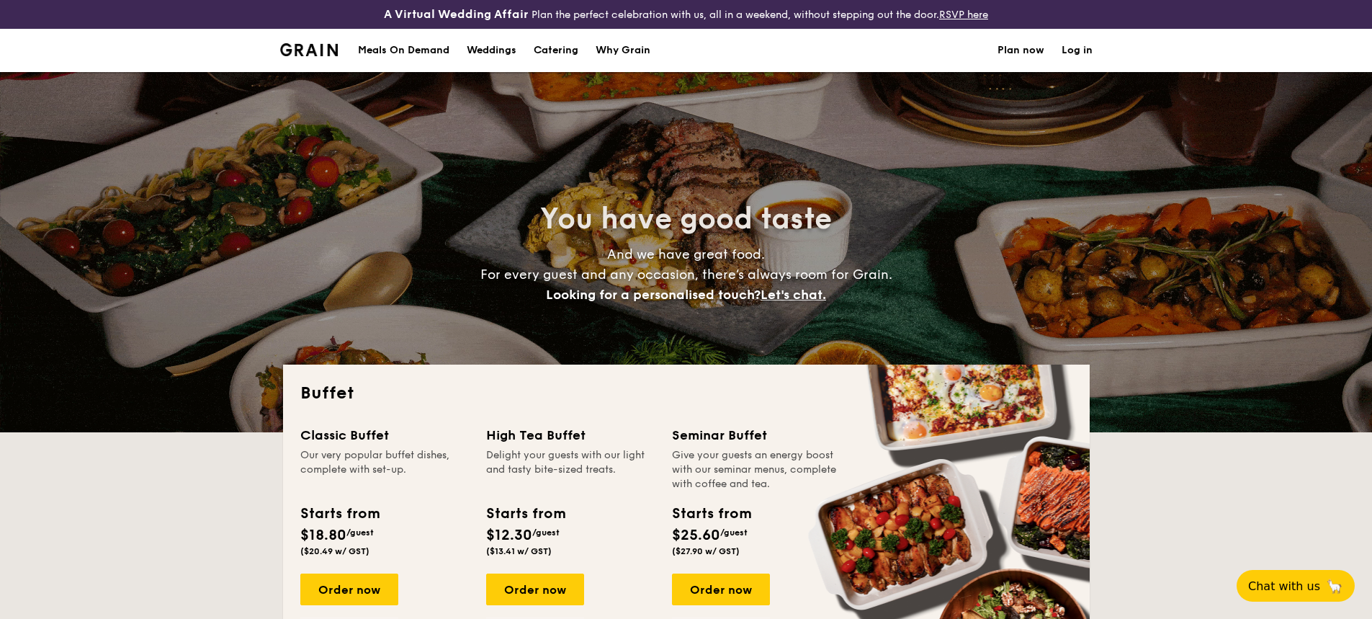
select select
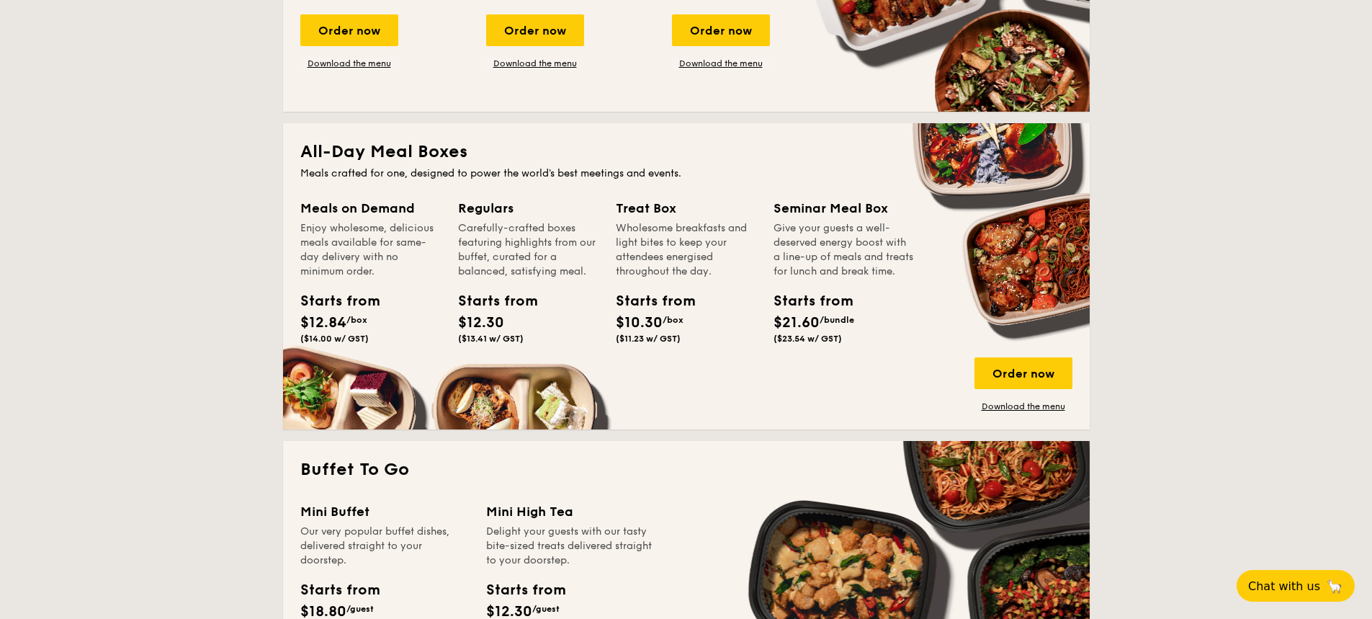
scroll to position [576, 0]
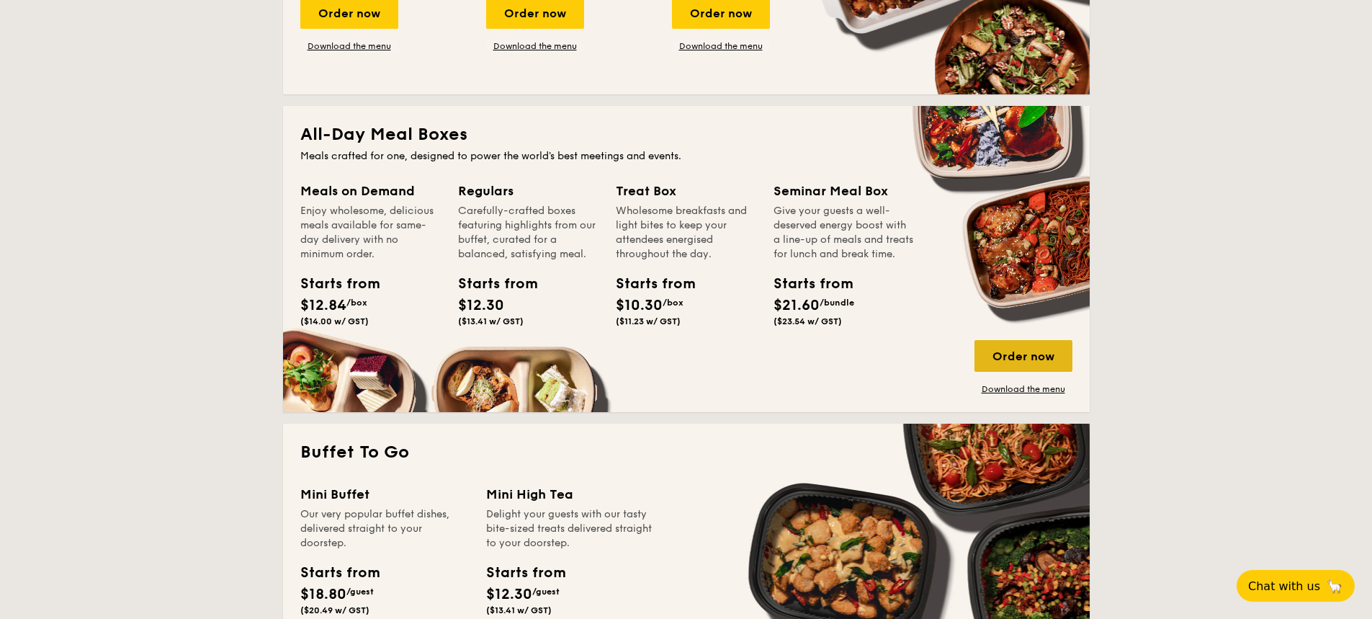
click at [1020, 362] on div "Order now" at bounding box center [1023, 356] width 98 height 32
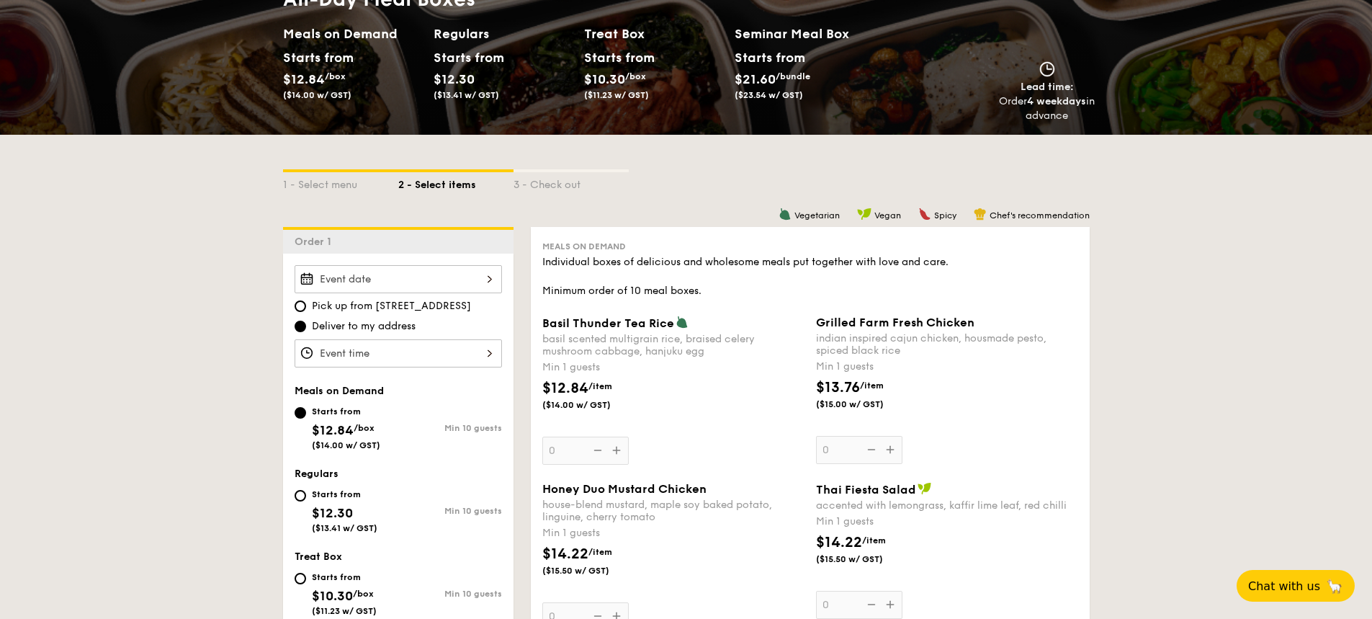
scroll to position [216, 0]
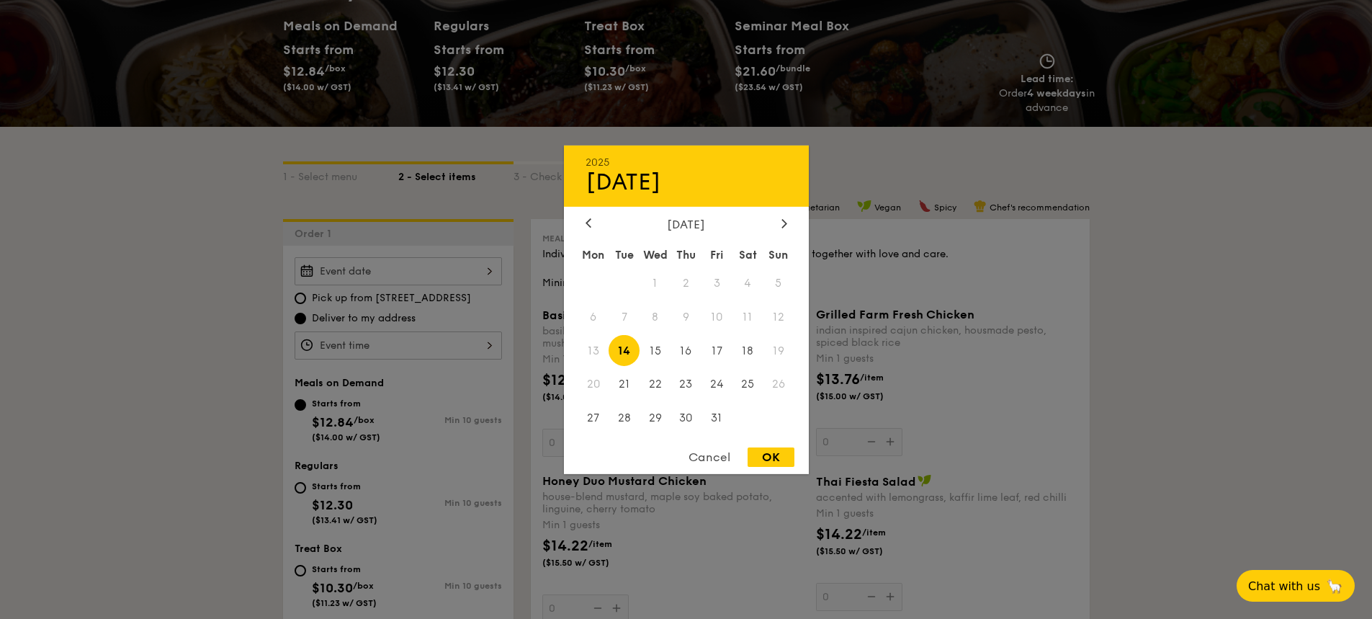
click at [336, 268] on div "2025 Oct [DATE] Tue Wed Thu Fri Sat Sun 1 2 3 4 5 6 7 8 9 10 11 12 13 14 15 16 …" at bounding box center [398, 271] width 207 height 28
click at [782, 459] on div "OK" at bounding box center [770, 456] width 47 height 19
type input "[DATE]"
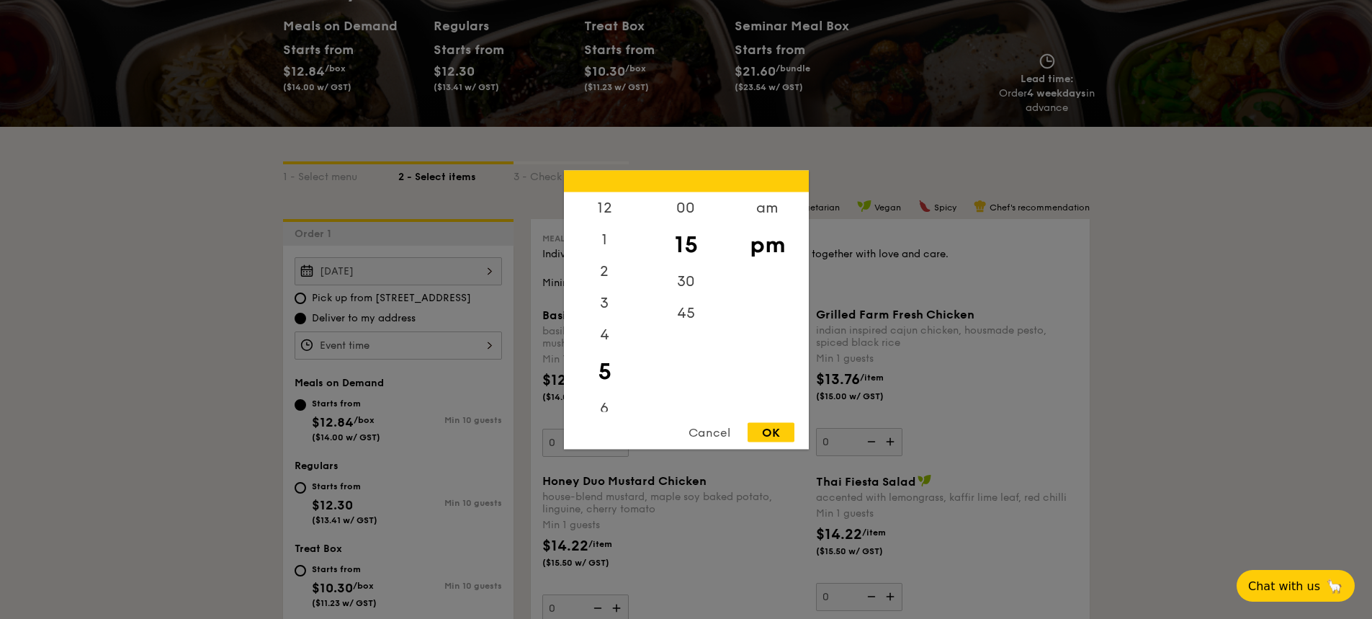
click at [340, 349] on div "12 1 2 3 4 5 6 7 8 9 10 11 00 15 30 45 am pm Cancel OK" at bounding box center [398, 345] width 207 height 28
click at [608, 204] on div "12" at bounding box center [604, 213] width 81 height 42
click at [687, 314] on div "45" at bounding box center [685, 318] width 81 height 42
click at [764, 425] on div "OK" at bounding box center [770, 431] width 47 height 19
type input "12:45PM"
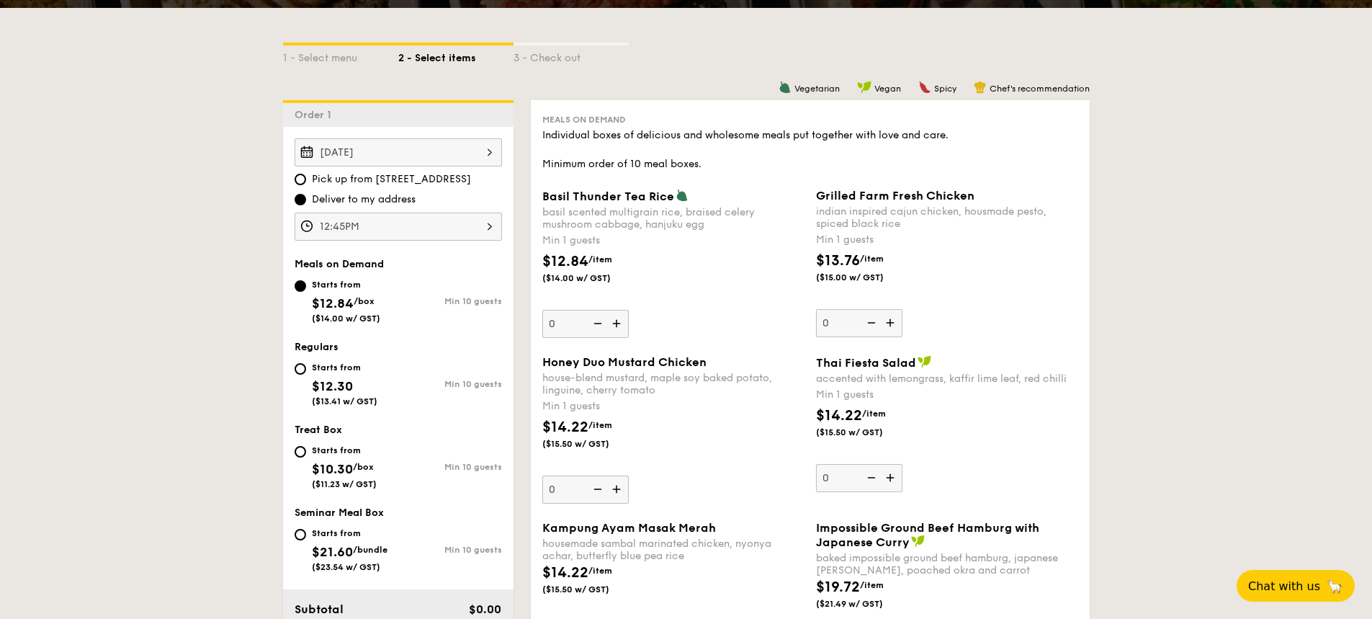
scroll to position [360, 0]
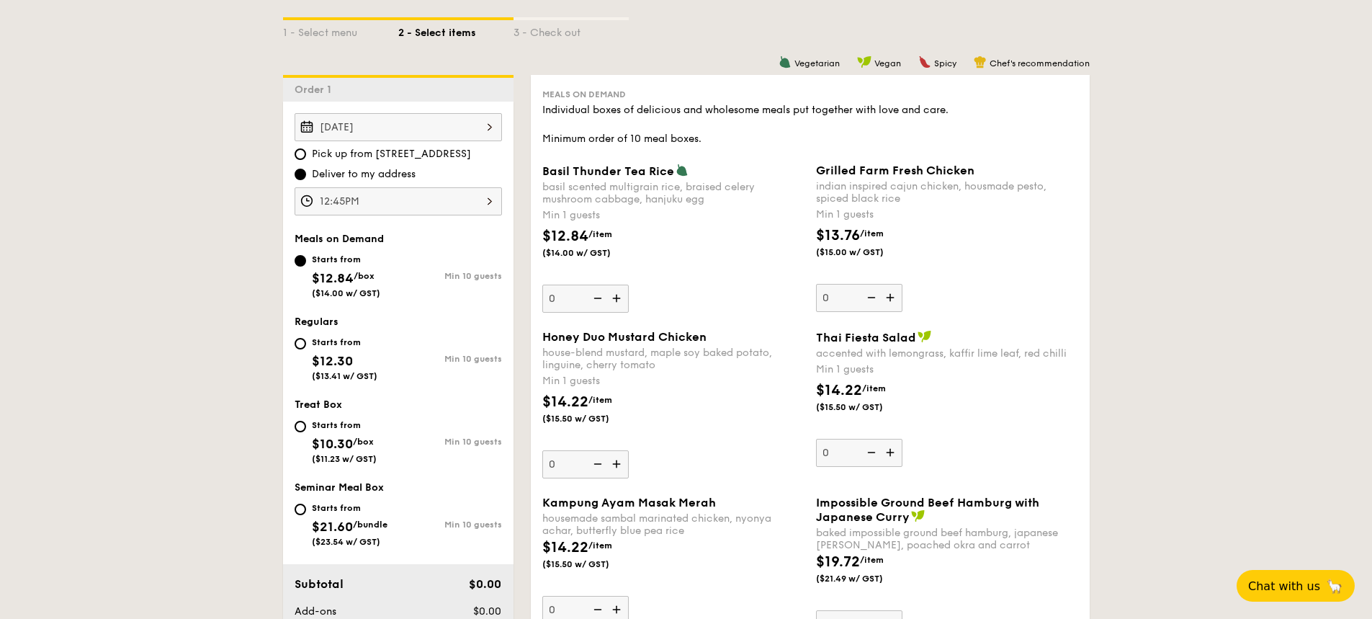
click at [893, 297] on img at bounding box center [892, 297] width 22 height 27
click at [893, 297] on input "0" at bounding box center [859, 298] width 86 height 28
click at [893, 297] on img at bounding box center [892, 297] width 22 height 27
click at [893, 297] on input "1" at bounding box center [859, 298] width 86 height 28
click at [893, 297] on img at bounding box center [892, 297] width 22 height 27
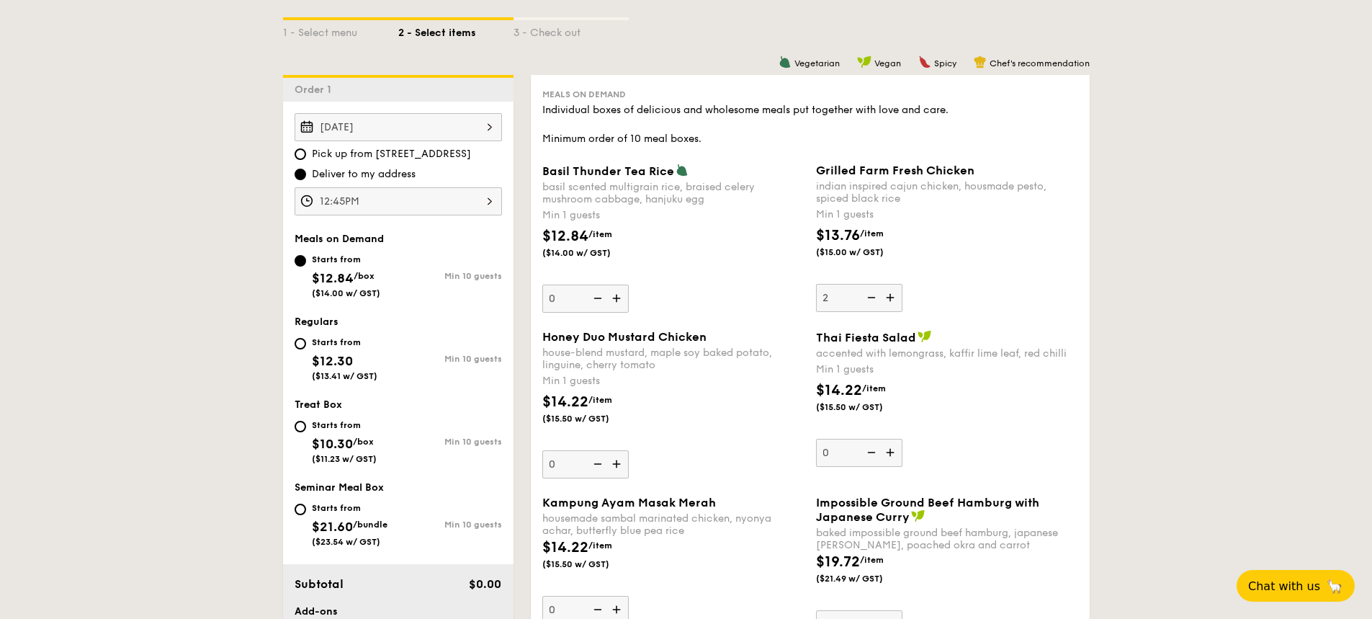
click at [893, 297] on input "2" at bounding box center [859, 298] width 86 height 28
type input "3"
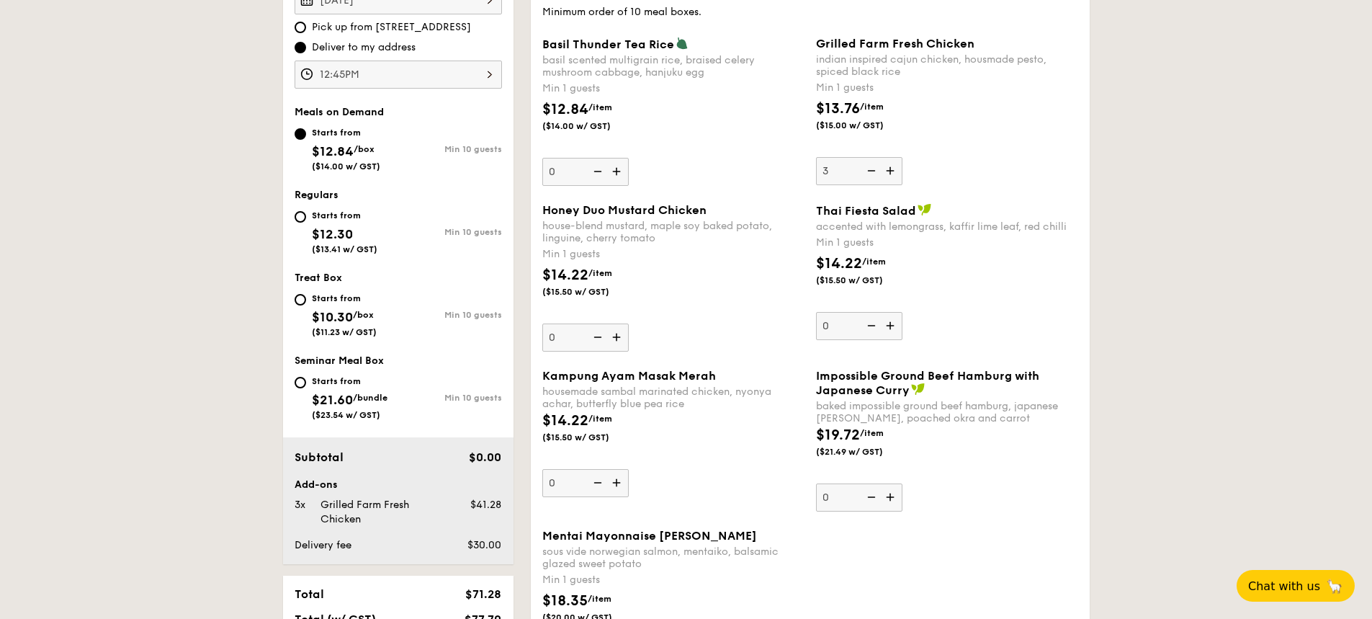
scroll to position [504, 0]
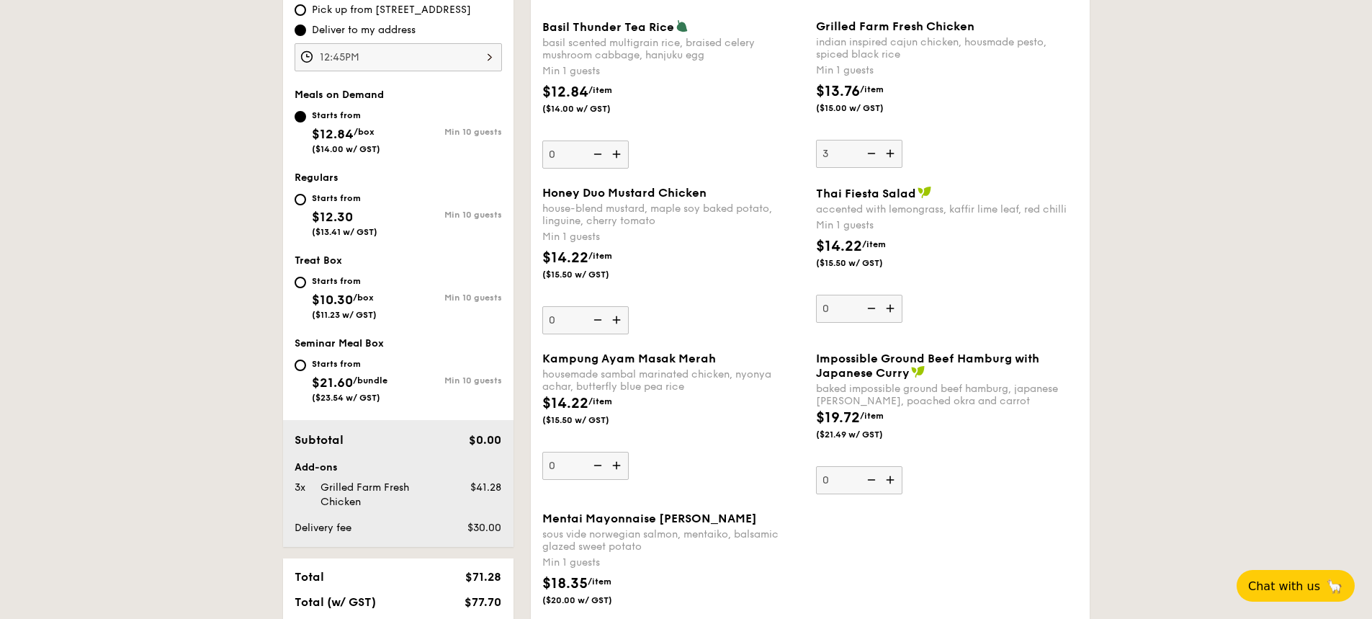
click at [894, 307] on img at bounding box center [892, 308] width 22 height 27
click at [894, 307] on input "0" at bounding box center [859, 309] width 86 height 28
click at [894, 307] on img at bounding box center [892, 308] width 22 height 27
click at [894, 307] on input "1" at bounding box center [859, 309] width 86 height 28
click at [894, 307] on img at bounding box center [892, 308] width 22 height 27
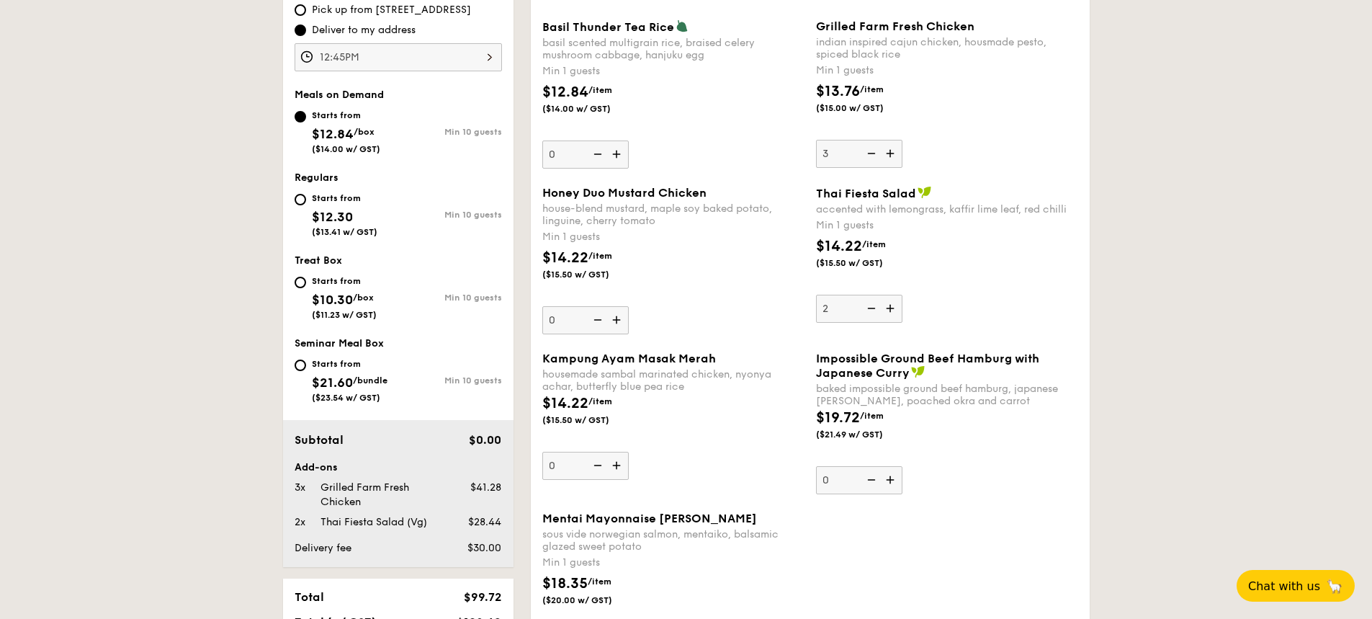
click at [894, 307] on input "2" at bounding box center [859, 309] width 86 height 28
type input "3"
click at [614, 464] on img at bounding box center [618, 464] width 22 height 27
click at [614, 464] on input "0" at bounding box center [585, 465] width 86 height 28
click at [614, 464] on img at bounding box center [618, 464] width 22 height 27
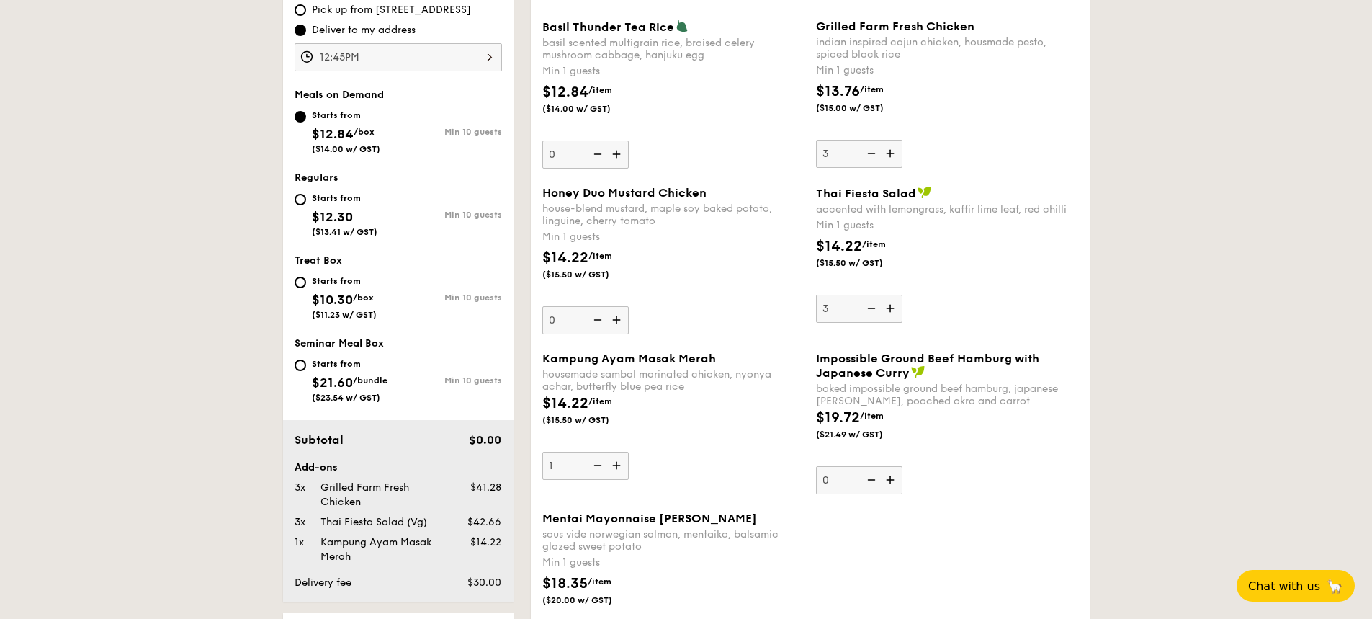
click at [614, 464] on input "1" at bounding box center [585, 465] width 86 height 28
click at [614, 464] on img at bounding box center [618, 464] width 22 height 27
click at [614, 464] on input "2" at bounding box center [585, 465] width 86 height 28
type input "3"
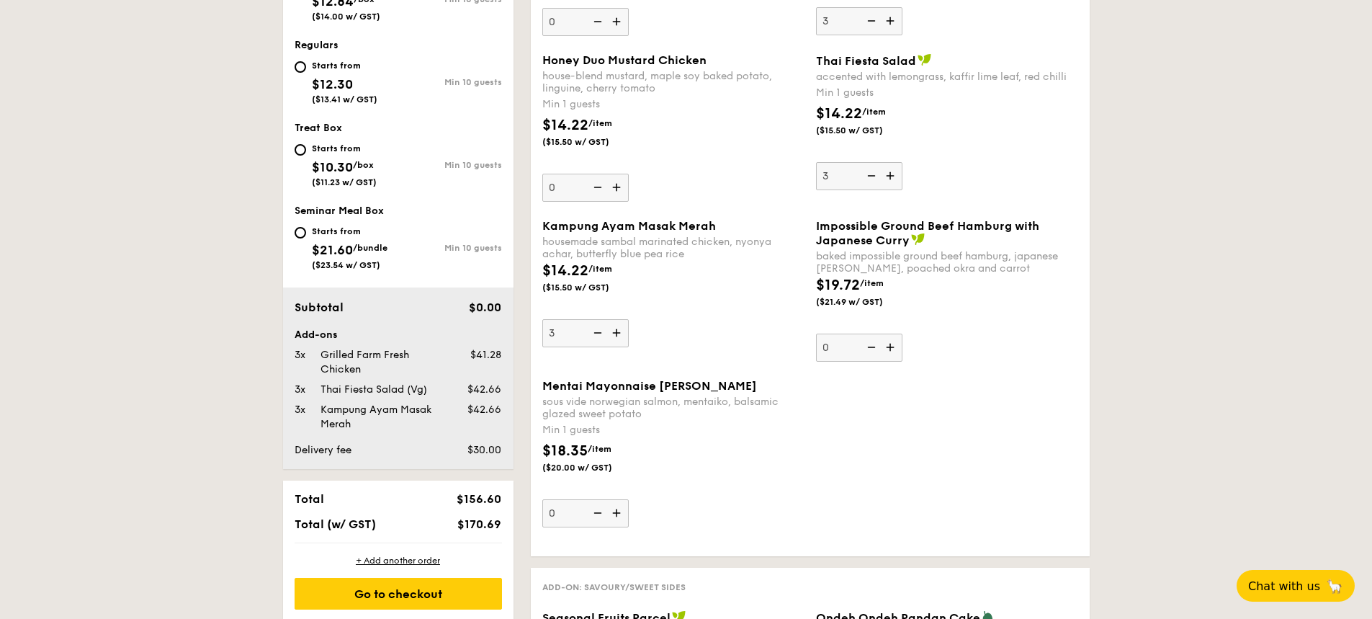
scroll to position [648, 0]
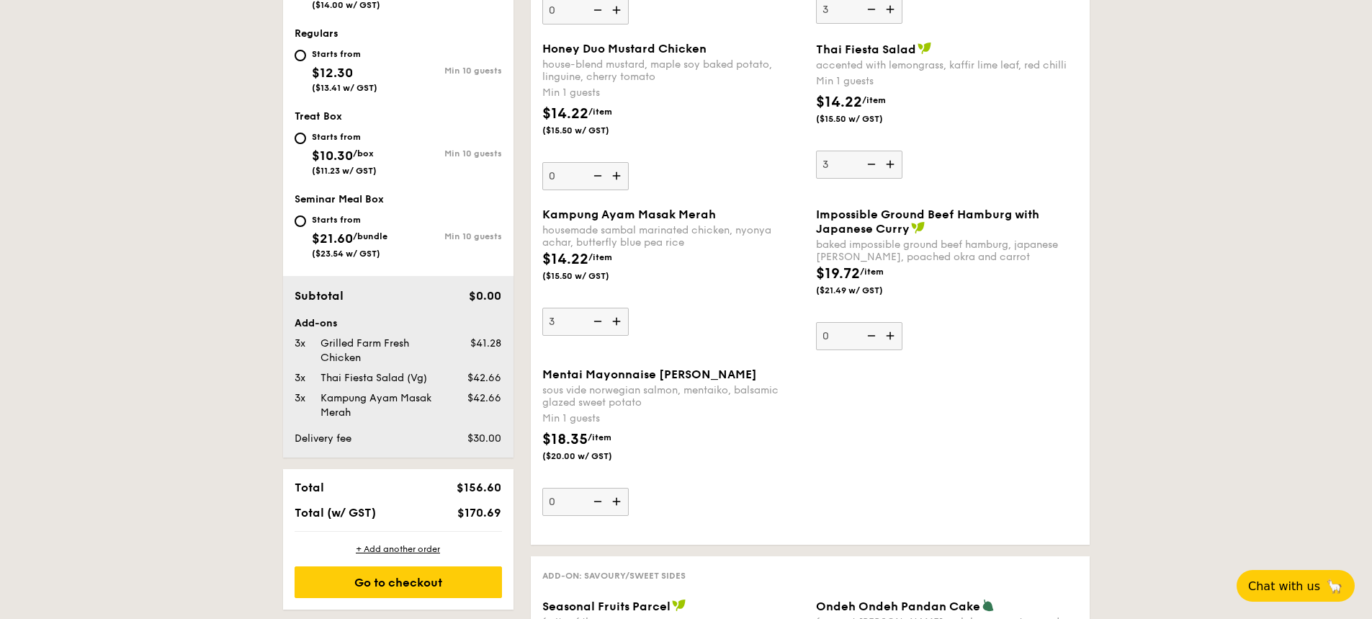
click at [615, 502] on img at bounding box center [618, 500] width 22 height 27
click at [615, 502] on input "0" at bounding box center [585, 501] width 86 height 28
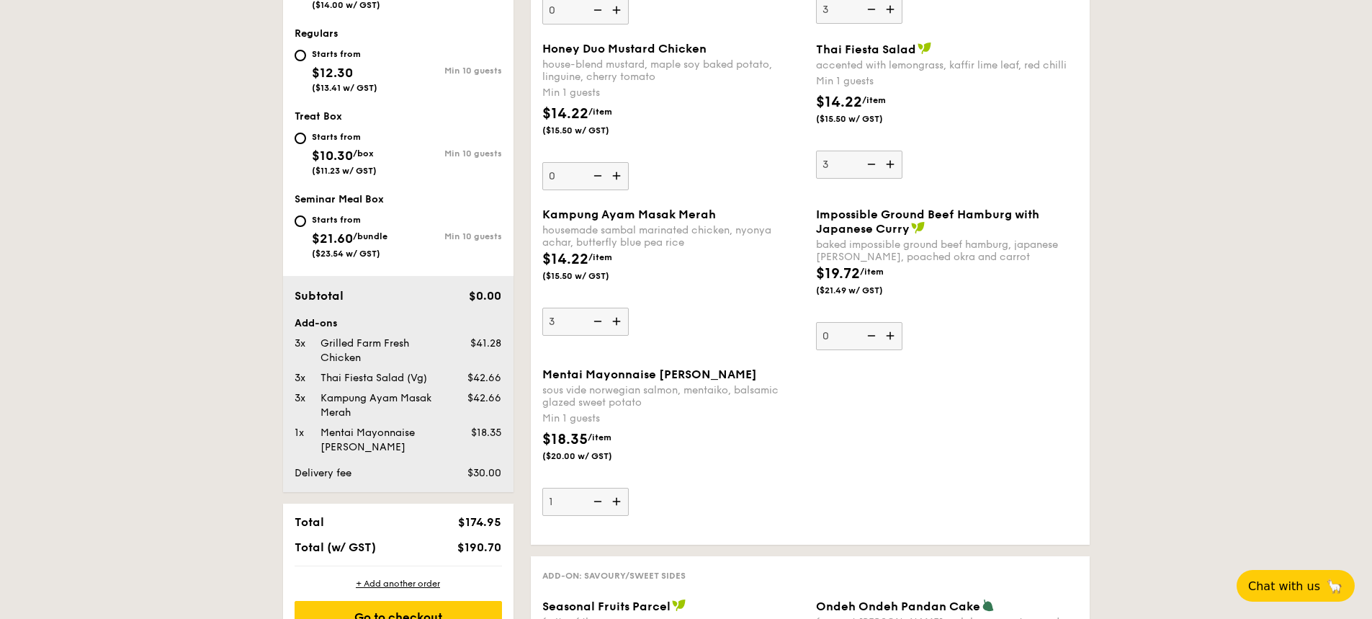
click at [615, 502] on img at bounding box center [618, 500] width 22 height 27
click at [615, 502] on input "1" at bounding box center [585, 501] width 86 height 28
click at [615, 502] on img at bounding box center [618, 500] width 22 height 27
click at [615, 502] on input "2" at bounding box center [585, 501] width 86 height 28
type input "3"
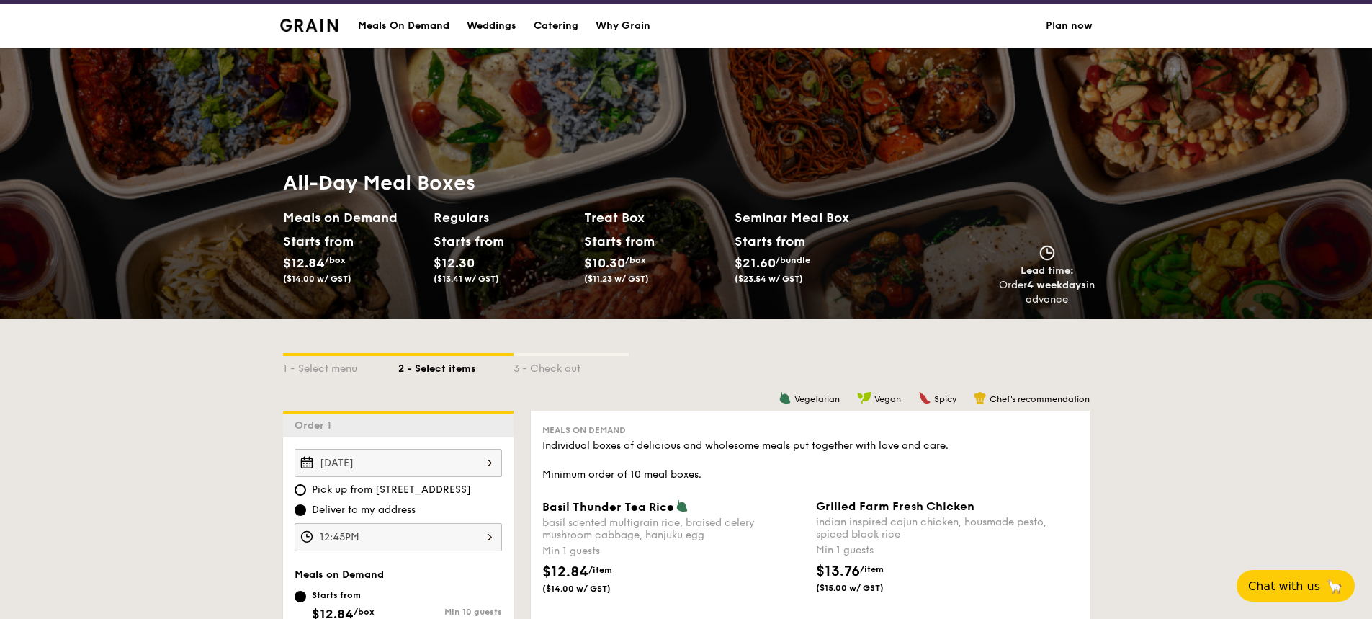
scroll to position [0, 0]
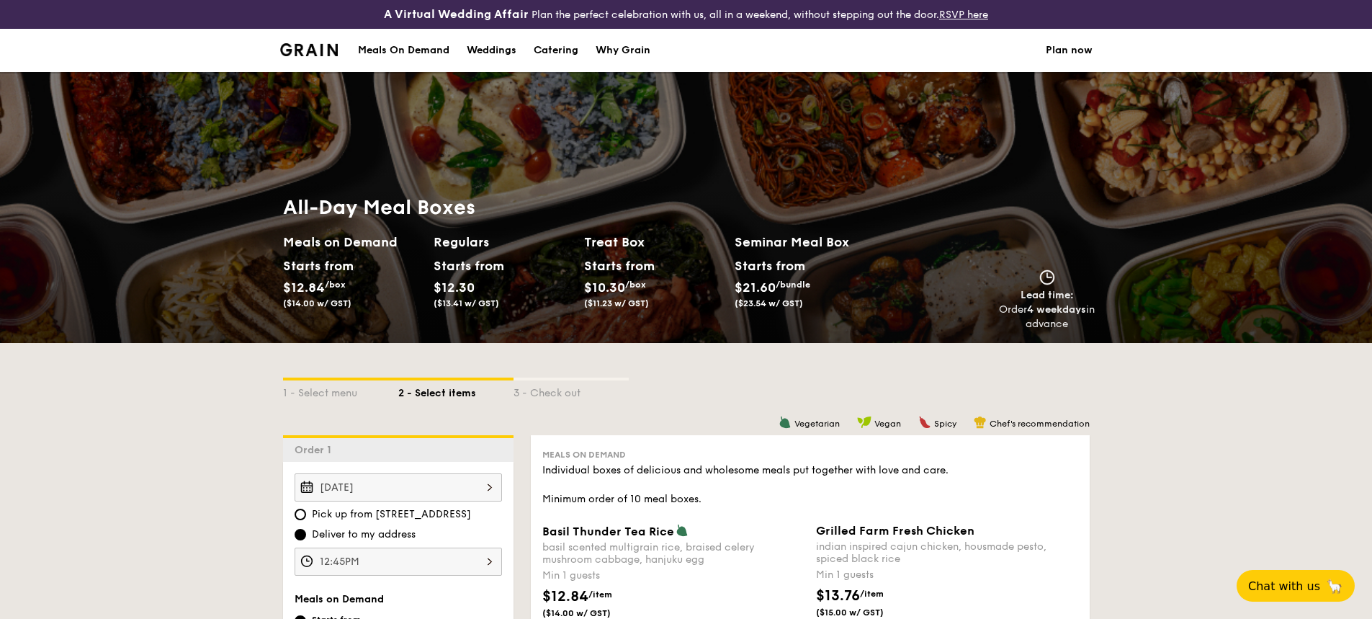
scroll to position [1861, 0]
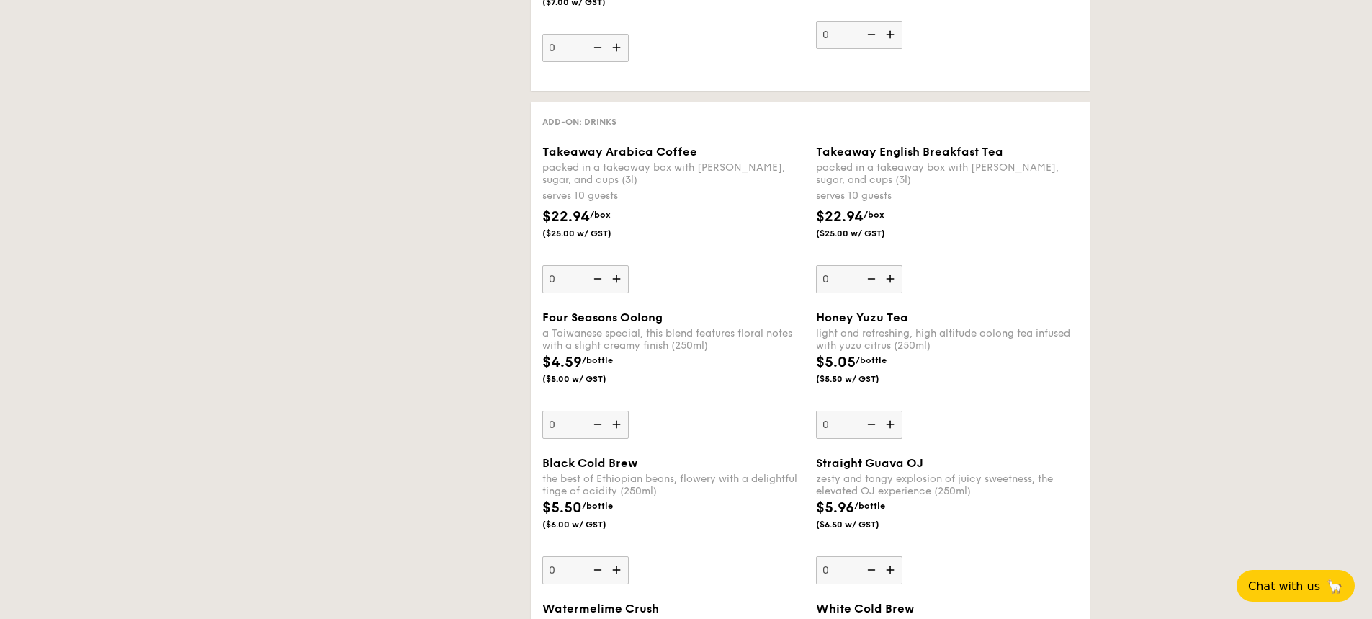
select select
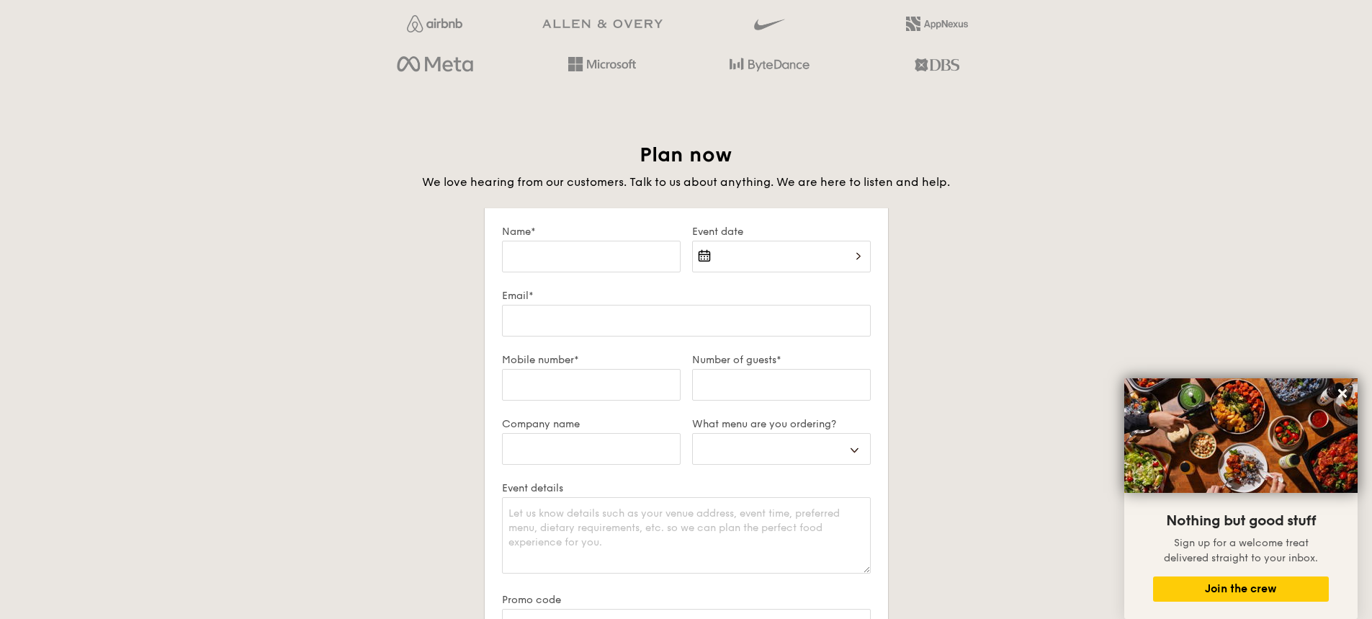
scroll to position [2005, 0]
